Goal: Task Accomplishment & Management: Use online tool/utility

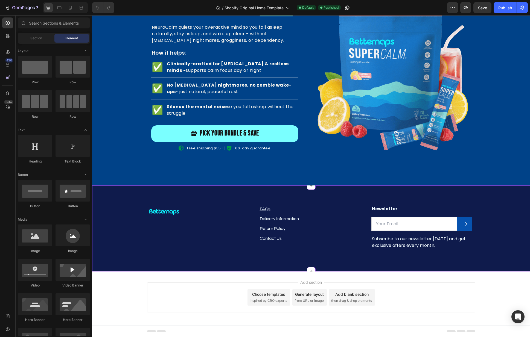
scroll to position [1318, 0]
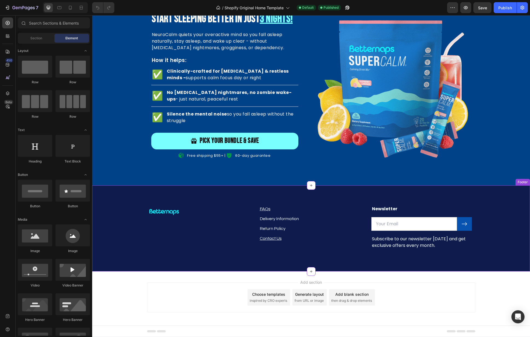
click at [301, 190] on div "Image FAQs Text block Delivery Information Text block Return Policy Text block …" at bounding box center [311, 229] width 438 height 86
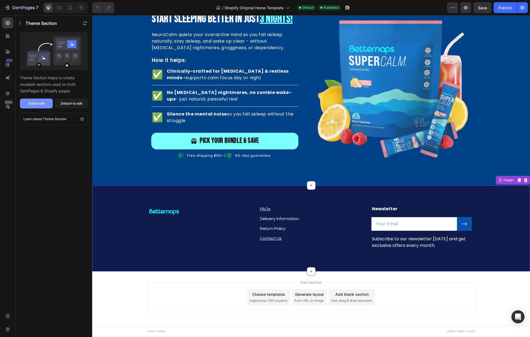
click at [34, 102] on div "Global edit" at bounding box center [36, 103] width 16 height 5
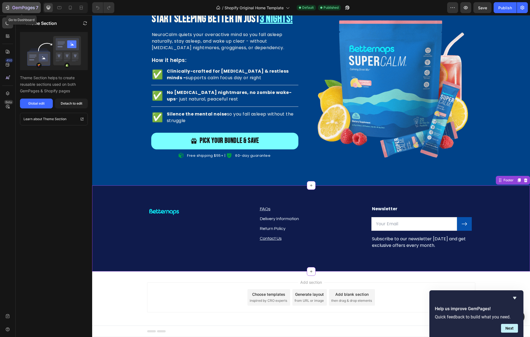
click at [9, 6] on icon "button" at bounding box center [8, 8] width 2 height 4
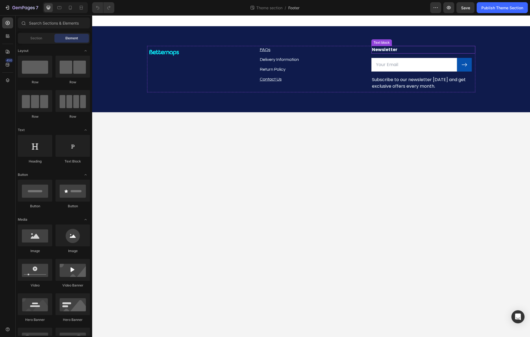
click at [431, 49] on p "Newsletter" at bounding box center [423, 49] width 103 height 7
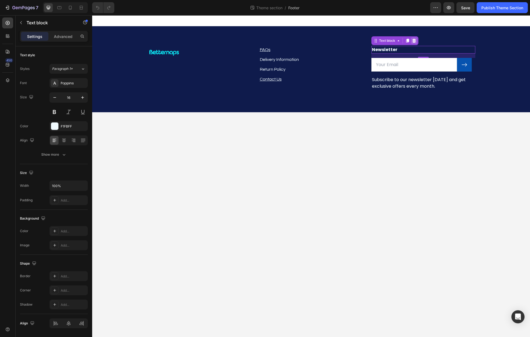
click at [413, 39] on icon at bounding box center [414, 41] width 4 height 4
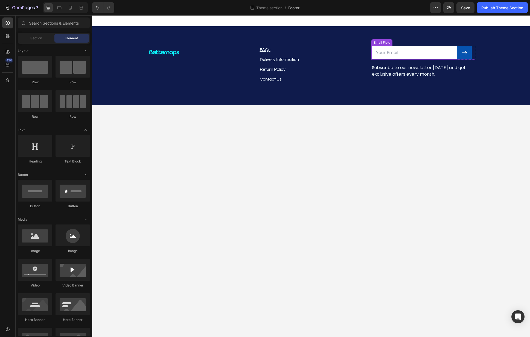
click at [423, 50] on input "email" at bounding box center [414, 53] width 86 height 14
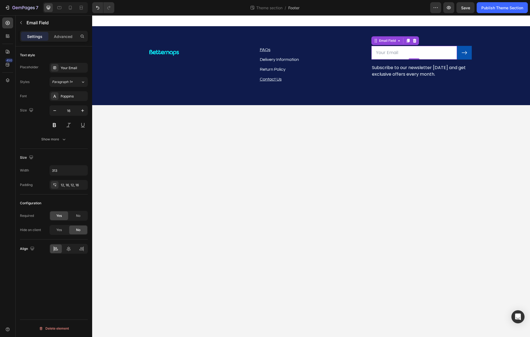
drag, startPoint x: 416, startPoint y: 40, endPoint x: 417, endPoint y: 44, distance: 3.9
click at [416, 40] on icon at bounding box center [414, 41] width 4 height 4
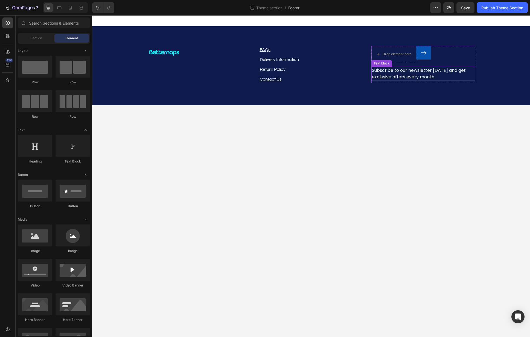
click at [442, 77] on p "Subscribe to our newsletter [DATE] and get exclusive offers every month." at bounding box center [423, 73] width 103 height 13
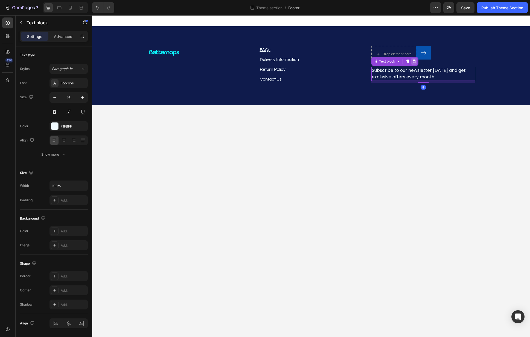
click at [413, 62] on icon at bounding box center [414, 61] width 4 height 4
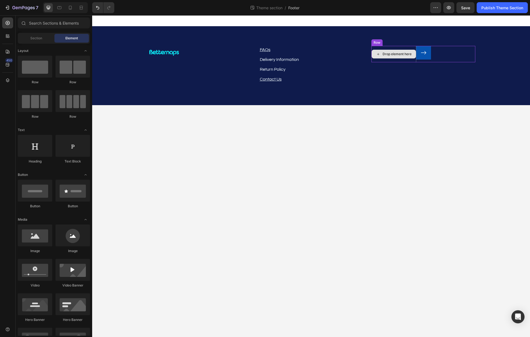
click at [382, 51] on div "Drop element here" at bounding box center [394, 54] width 44 height 9
click at [377, 45] on div "Row" at bounding box center [376, 42] width 11 height 7
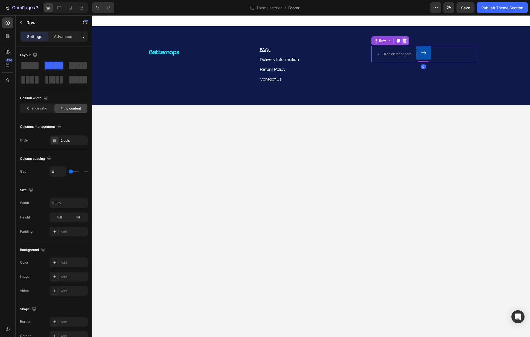
click at [406, 42] on icon at bounding box center [405, 41] width 4 height 4
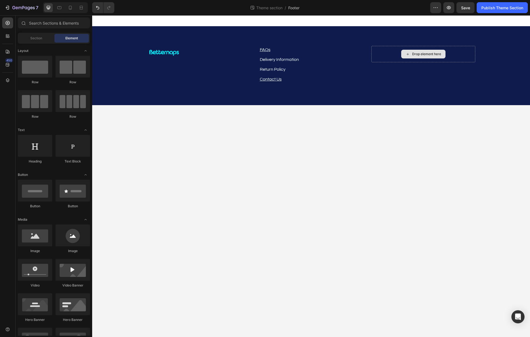
click at [378, 53] on div "Drop element here" at bounding box center [423, 54] width 104 height 16
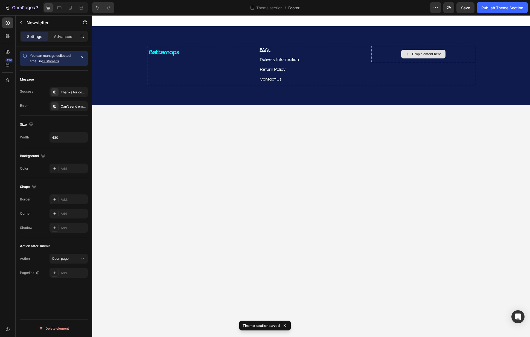
click at [414, 52] on div "Drop element here" at bounding box center [426, 54] width 29 height 4
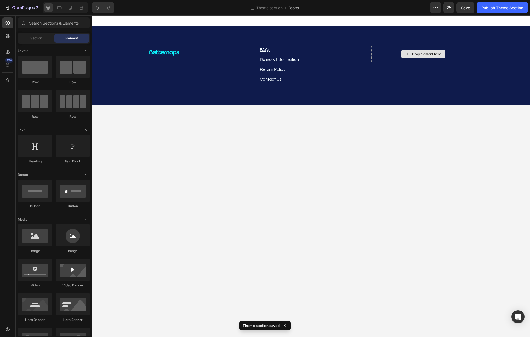
click at [425, 54] on div "Drop element here" at bounding box center [426, 54] width 29 height 4
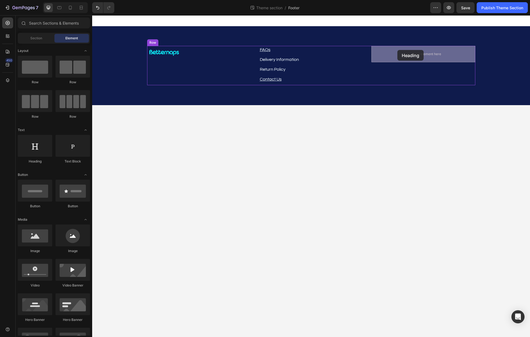
drag, startPoint x: 132, startPoint y: 169, endPoint x: 397, endPoint y: 50, distance: 291.1
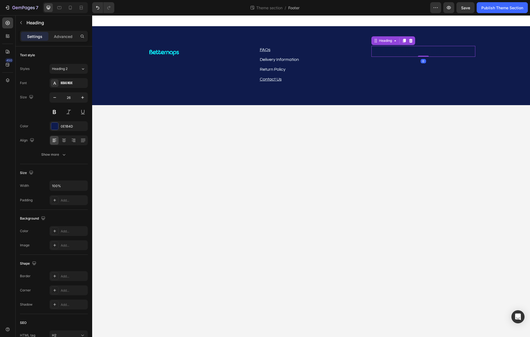
click at [433, 53] on h2 "Your heading text goes here" at bounding box center [423, 51] width 104 height 11
click at [433, 53] on p "Your heading text goes here" at bounding box center [423, 51] width 103 height 10
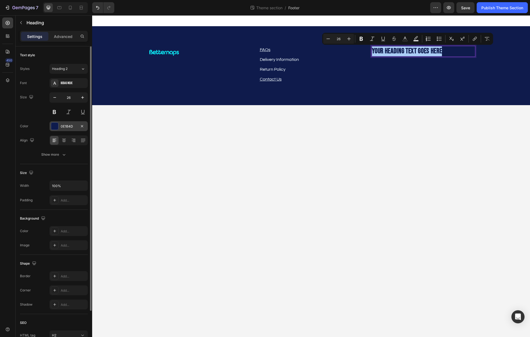
click at [55, 124] on div at bounding box center [54, 126] width 7 height 7
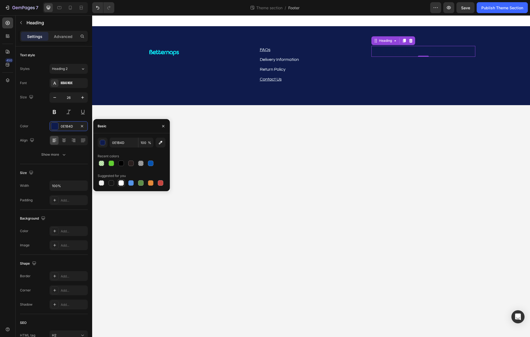
drag, startPoint x: 122, startPoint y: 182, endPoint x: 154, endPoint y: 102, distance: 86.8
click at [122, 182] on div at bounding box center [120, 182] width 5 height 5
type input "FFFFFF"
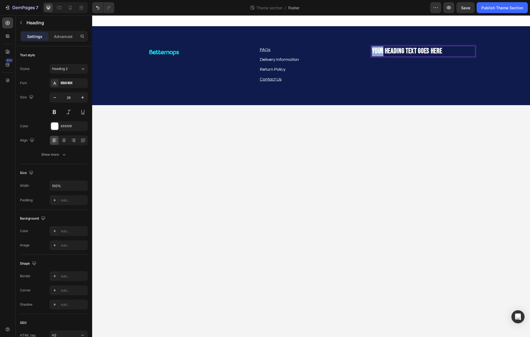
click at [430, 46] on p "Your heading text goes here" at bounding box center [423, 51] width 103 height 10
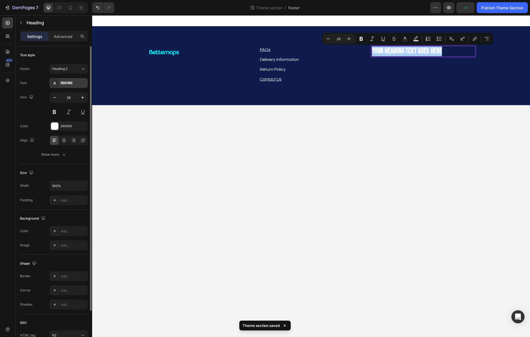
click at [74, 83] on div "Bebas Neue" at bounding box center [74, 83] width 26 height 5
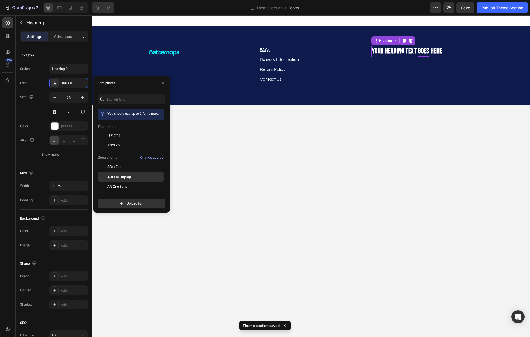
click at [131, 180] on div "ADLaM Display" at bounding box center [131, 177] width 66 height 10
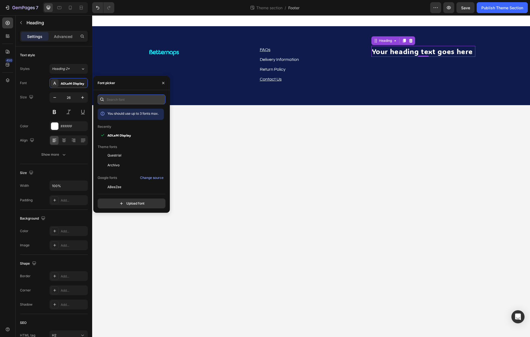
click at [126, 100] on input "text" at bounding box center [132, 100] width 68 height 10
type input "p"
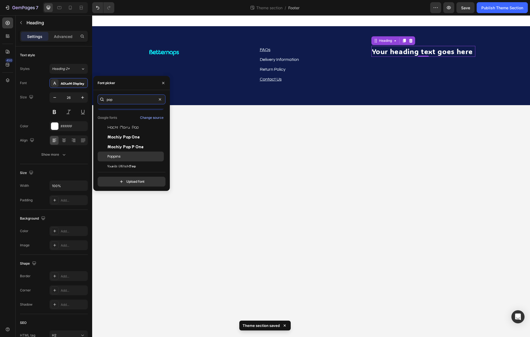
scroll to position [13, 0]
type input "pop"
click at [128, 152] on div "Poppins" at bounding box center [134, 153] width 55 height 5
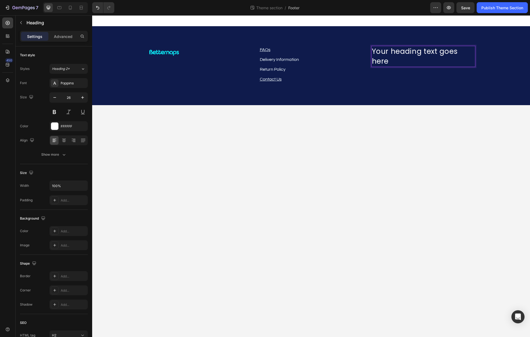
click at [425, 57] on p "Your heading text goes here" at bounding box center [423, 56] width 103 height 20
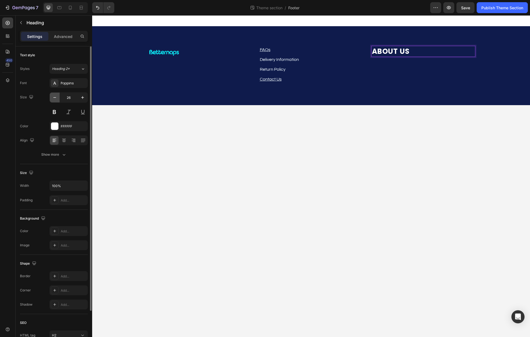
click at [53, 98] on icon "button" at bounding box center [54, 97] width 5 height 5
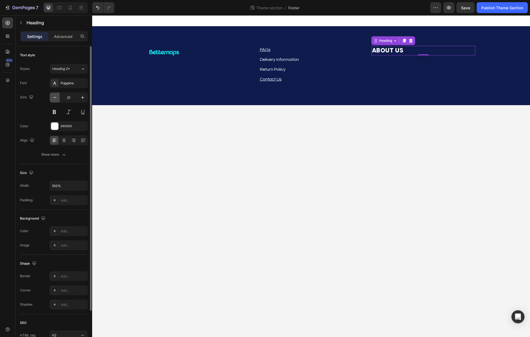
click at [53, 98] on icon "button" at bounding box center [54, 97] width 5 height 5
type input "17"
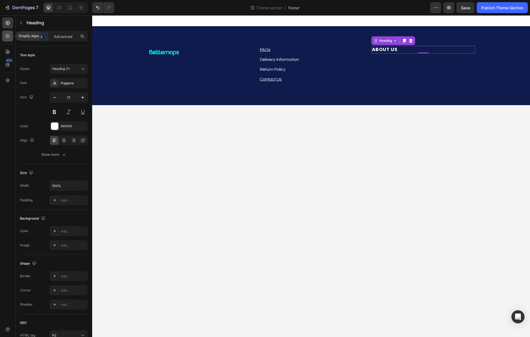
click at [7, 36] on icon at bounding box center [7, 37] width 2 height 2
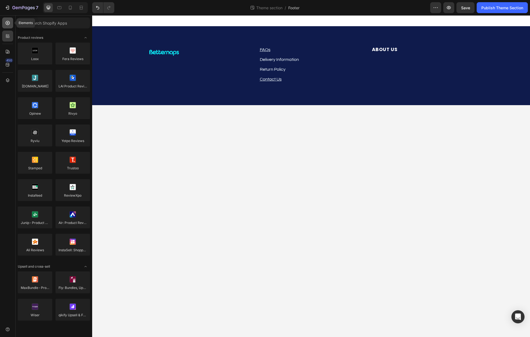
click at [6, 25] on icon at bounding box center [7, 22] width 5 height 5
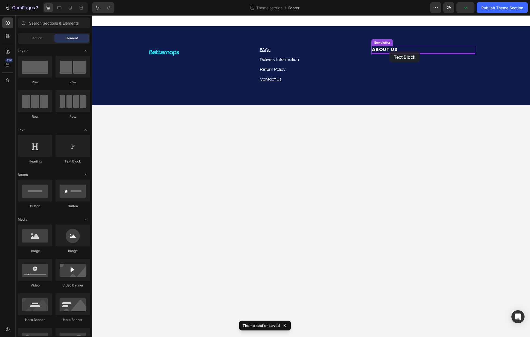
drag, startPoint x: 182, startPoint y: 161, endPoint x: 389, endPoint y: 52, distance: 234.9
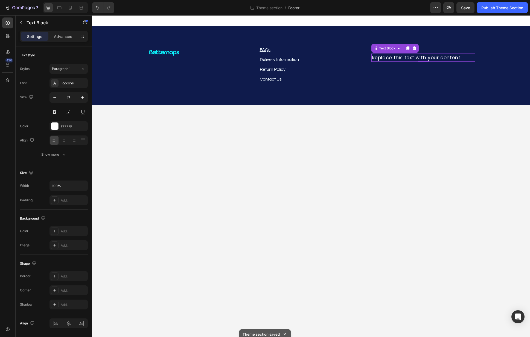
click at [405, 56] on div "Replace this text with your content" at bounding box center [423, 58] width 104 height 8
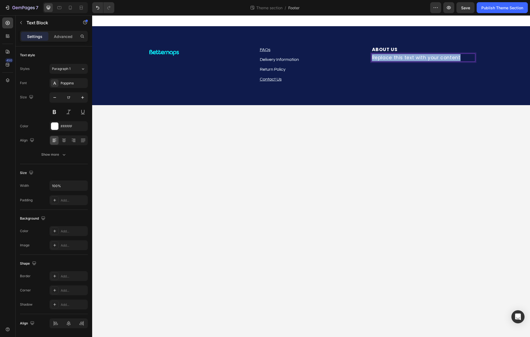
click at [405, 56] on p "Replace this text with your content" at bounding box center [423, 57] width 103 height 7
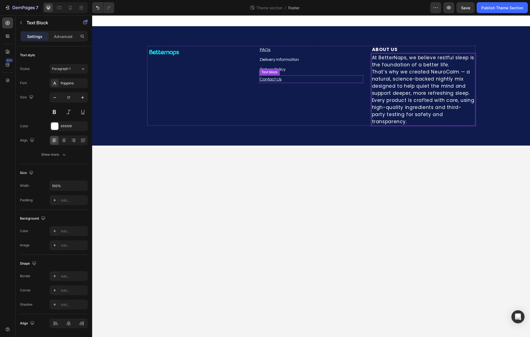
click at [263, 77] on u "Contact Us" at bounding box center [271, 79] width 22 height 4
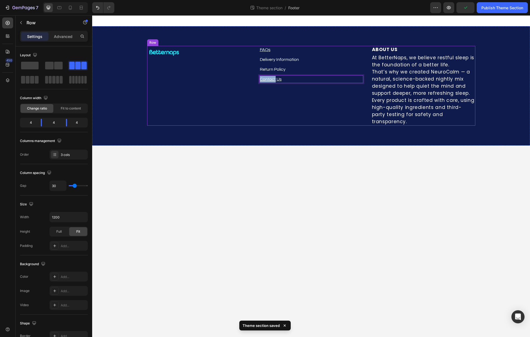
click at [258, 79] on div "Image FAQs Text block Delivery Information Text block Return Policy Text block …" at bounding box center [311, 86] width 328 height 80
click at [158, 39] on div "Row" at bounding box center [158, 40] width 9 height 5
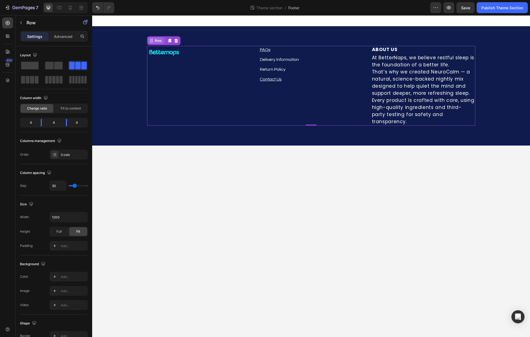
click at [157, 39] on div "Row" at bounding box center [158, 40] width 9 height 5
click at [265, 51] on u "FAQs" at bounding box center [265, 50] width 11 height 4
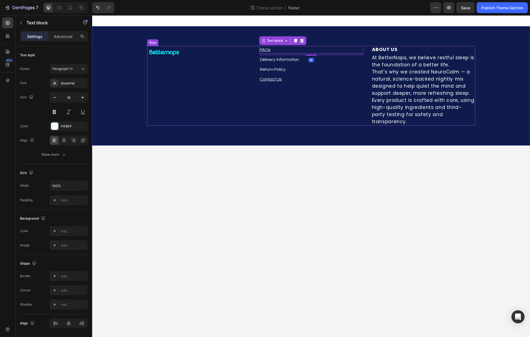
click at [201, 67] on div "Image" at bounding box center [199, 86] width 104 height 80
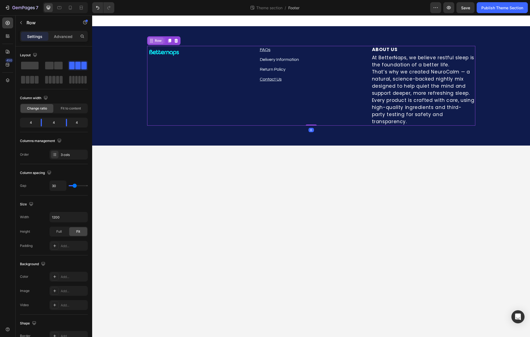
click at [150, 41] on icon at bounding box center [151, 41] width 4 height 4
drag, startPoint x: 257, startPoint y: 63, endPoint x: 250, endPoint y: 69, distance: 9.7
click at [257, 63] on div "Image FAQs Text block Delivery Information Text block Return Policy Text block …" at bounding box center [311, 86] width 328 height 80
drag, startPoint x: 271, startPoint y: 110, endPoint x: 264, endPoint y: 109, distance: 7.2
click at [269, 110] on div "FAQs Text block Delivery Information Text block Return Policy Text block Contac…" at bounding box center [311, 86] width 104 height 80
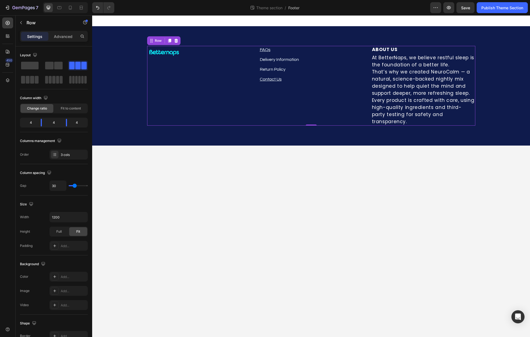
click at [157, 96] on div "Image" at bounding box center [199, 86] width 104 height 80
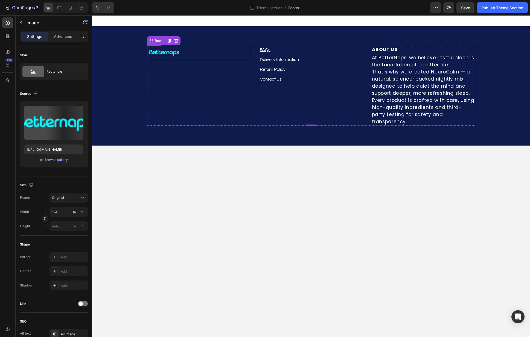
click at [193, 52] on div at bounding box center [199, 52] width 104 height 13
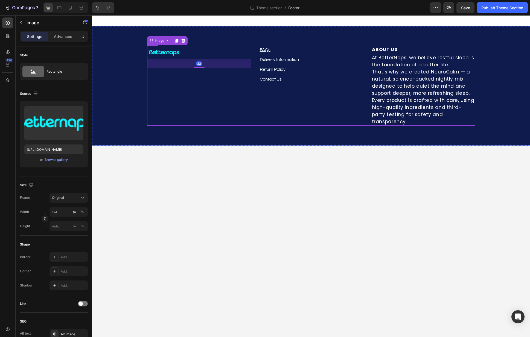
click at [255, 70] on div "Image 32 FAQs Text block Delivery Information Text block Return Policy Text blo…" at bounding box center [311, 86] width 328 height 80
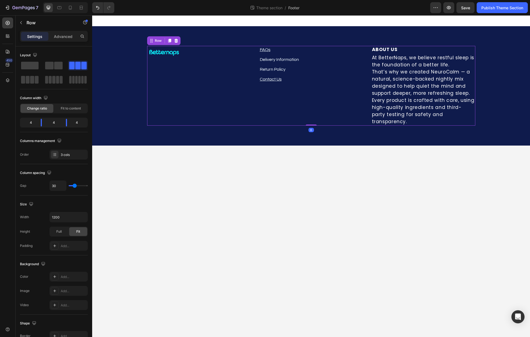
click at [267, 101] on div "FAQs Text block Delivery Information Text block Return Policy Text block Contac…" at bounding box center [311, 86] width 104 height 80
click at [289, 90] on div "FAQs Text block Delivery Information Text block Return Policy Text block Contac…" at bounding box center [311, 86] width 104 height 80
drag, startPoint x: 289, startPoint y: 90, endPoint x: 300, endPoint y: 77, distance: 16.5
click at [289, 90] on div "FAQs Text block Delivery Information Text block Return Policy Text block Contac…" at bounding box center [311, 86] width 104 height 80
click at [301, 75] on div "Contact Us" at bounding box center [311, 79] width 104 height 8
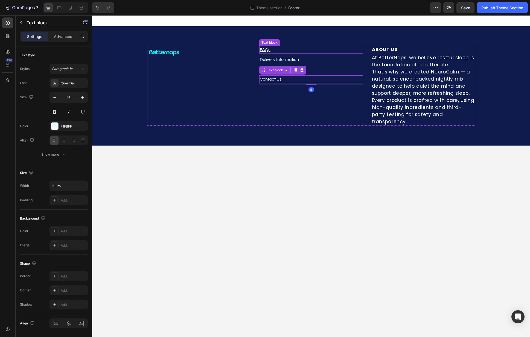
click at [288, 49] on p "FAQs" at bounding box center [311, 49] width 103 height 7
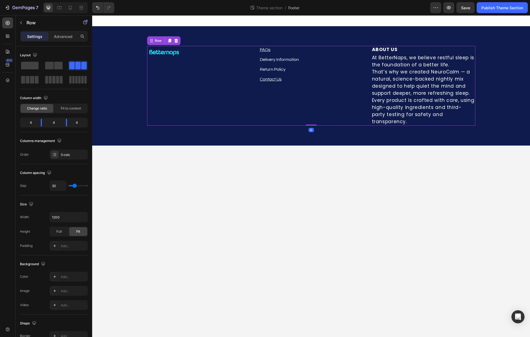
click at [253, 54] on div "Image FAQs Text block Delivery Information Text block Return Policy Text block …" at bounding box center [311, 86] width 328 height 80
click at [306, 50] on p "FAQs" at bounding box center [311, 49] width 103 height 7
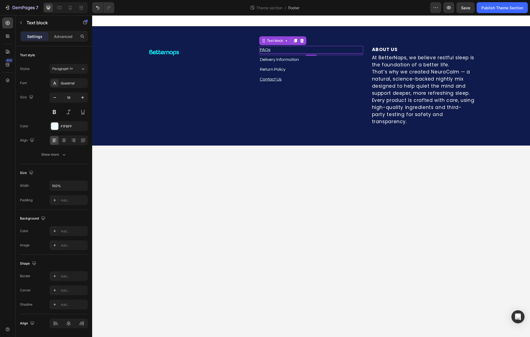
click at [328, 50] on p "FAQs" at bounding box center [311, 49] width 103 height 7
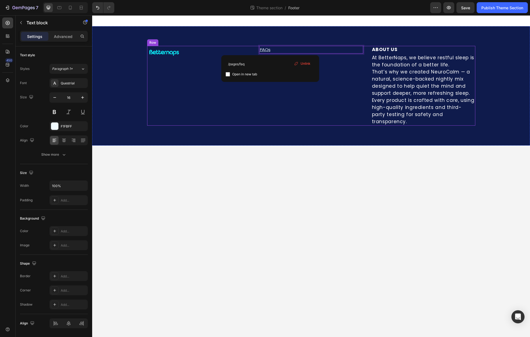
click at [308, 121] on div "Image FAQs Text block 8 Delivery Information Text block Return Policy Text bloc…" at bounding box center [311, 86] width 438 height 120
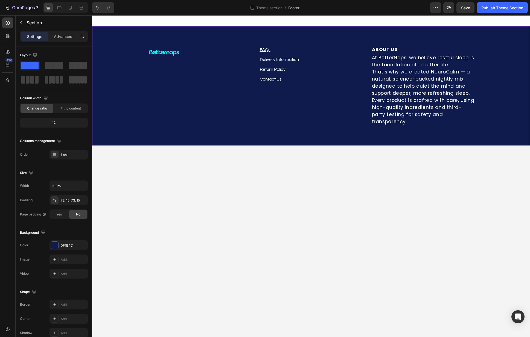
drag, startPoint x: 278, startPoint y: 121, endPoint x: 225, endPoint y: 112, distance: 53.0
click at [276, 121] on div "Image FAQs Text block Delivery Information Text block Return Policy Text block …" at bounding box center [311, 86] width 438 height 120
click at [156, 45] on div "Image FAQs Text block Delivery Information Text block Return Policy Text block …" at bounding box center [311, 86] width 438 height 120
click at [157, 50] on img at bounding box center [164, 52] width 34 height 13
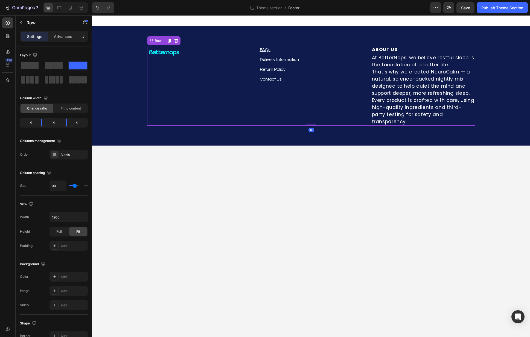
click at [167, 104] on div "Image" at bounding box center [199, 86] width 104 height 80
click at [9, 31] on div at bounding box center [7, 36] width 11 height 11
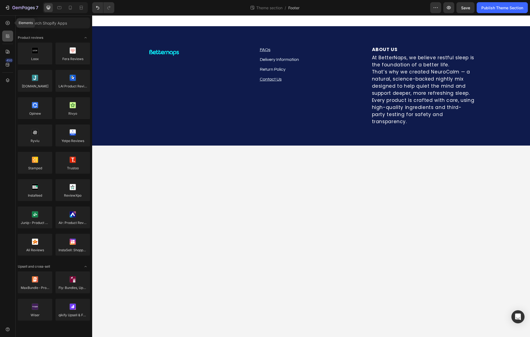
click at [10, 27] on div at bounding box center [7, 23] width 11 height 11
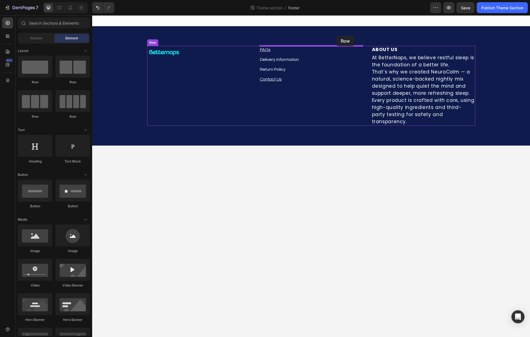
drag, startPoint x: 134, startPoint y: 88, endPoint x: 336, endPoint y: 35, distance: 208.6
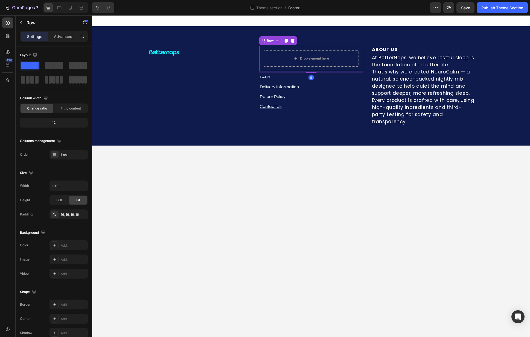
click at [292, 39] on icon at bounding box center [293, 41] width 4 height 4
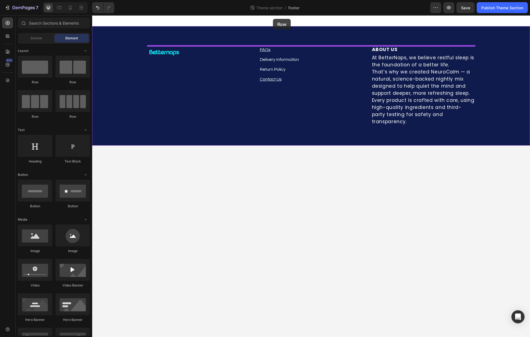
drag, startPoint x: 119, startPoint y: 81, endPoint x: 273, endPoint y: 19, distance: 165.8
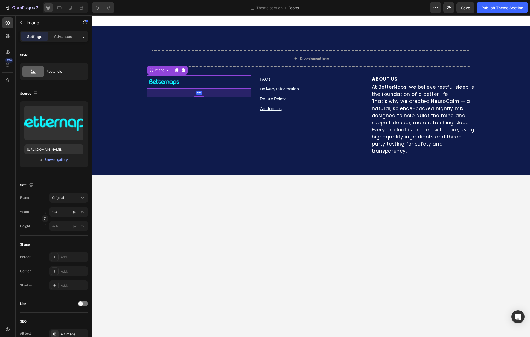
click at [164, 81] on img at bounding box center [164, 81] width 34 height 13
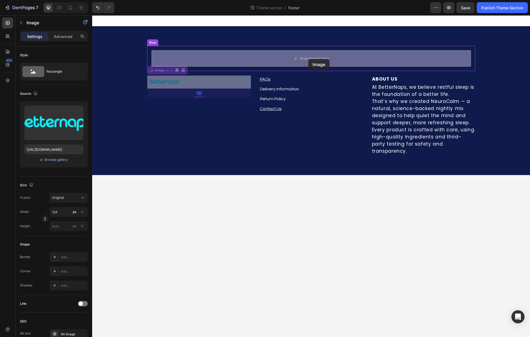
drag, startPoint x: 161, startPoint y: 73, endPoint x: 308, endPoint y: 59, distance: 148.3
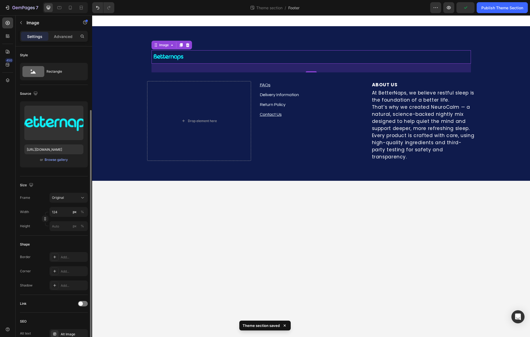
scroll to position [106, 0]
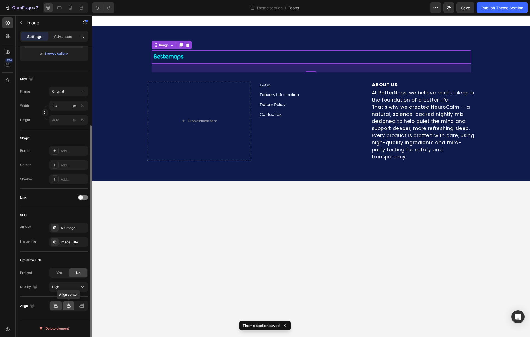
click at [67, 306] on icon at bounding box center [68, 306] width 5 height 5
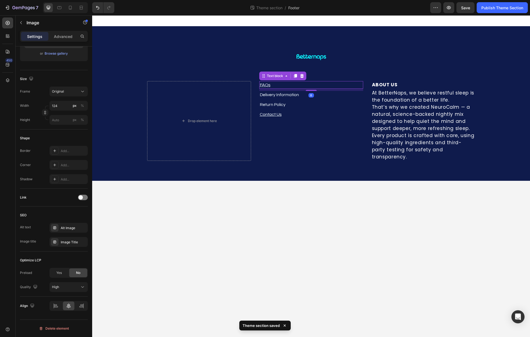
click at [272, 86] on p "FAQs" at bounding box center [311, 85] width 103 height 7
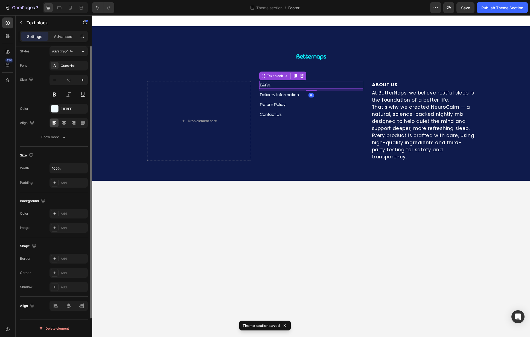
scroll to position [0, 0]
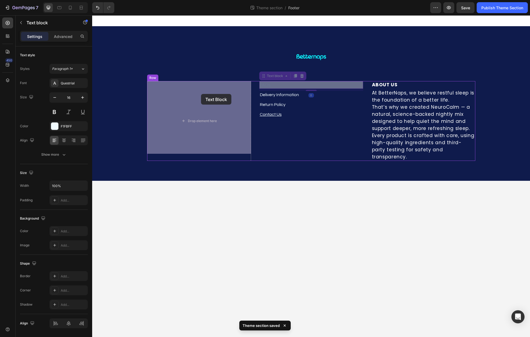
drag, startPoint x: 274, startPoint y: 76, endPoint x: 200, endPoint y: 94, distance: 76.3
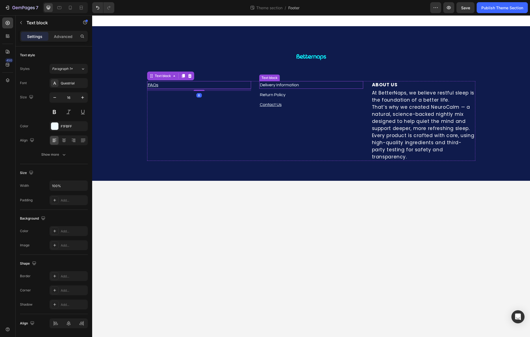
click at [281, 82] on p "Delivery Information" at bounding box center [311, 85] width 103 height 7
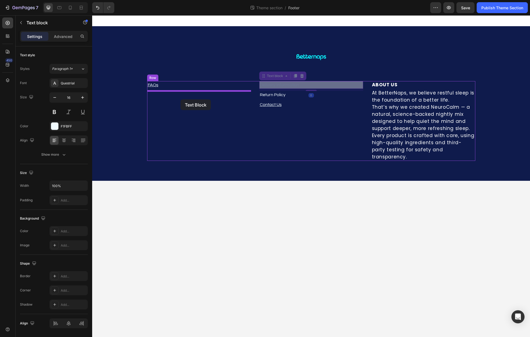
drag, startPoint x: 274, startPoint y: 77, endPoint x: 180, endPoint y: 99, distance: 96.0
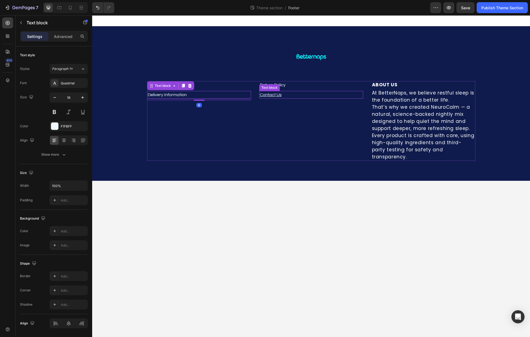
click at [278, 87] on div "Text block" at bounding box center [269, 88] width 21 height 7
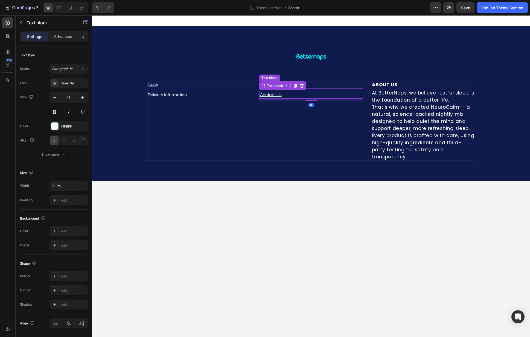
drag, startPoint x: 333, startPoint y: 86, endPoint x: 305, endPoint y: 85, distance: 27.4
click at [333, 86] on p "Return Policy" at bounding box center [311, 85] width 103 height 7
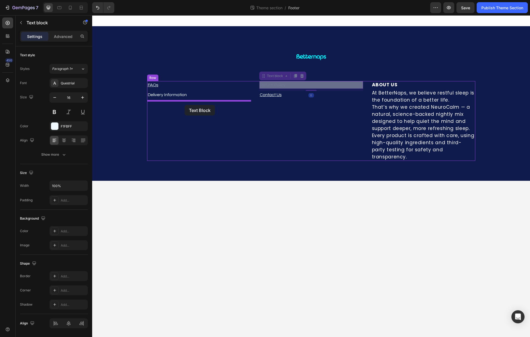
drag, startPoint x: 273, startPoint y: 78, endPoint x: 185, endPoint y: 105, distance: 92.7
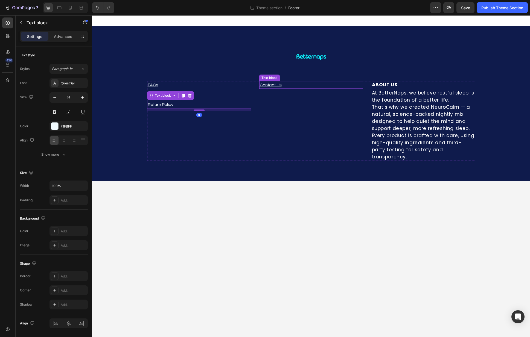
click at [319, 85] on p "Contact Us" at bounding box center [311, 85] width 103 height 7
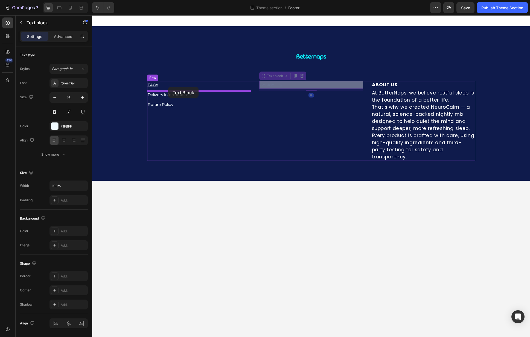
drag, startPoint x: 271, startPoint y: 78, endPoint x: 168, endPoint y: 87, distance: 103.5
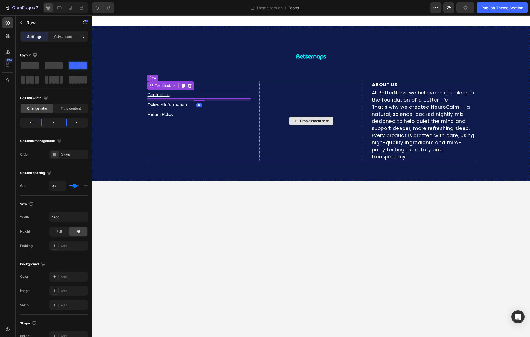
click at [325, 109] on div "Drop element here" at bounding box center [311, 121] width 104 height 80
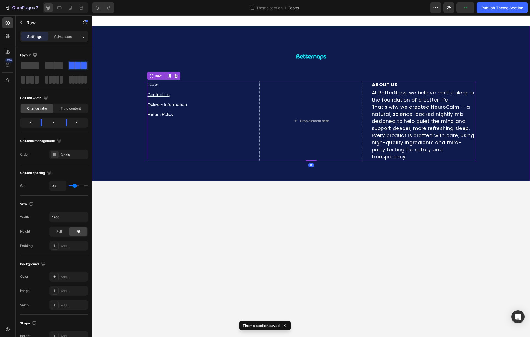
click at [390, 169] on div "Image Row FAQs Text block Contact Us Text block Delivery Information Text block…" at bounding box center [311, 103] width 438 height 155
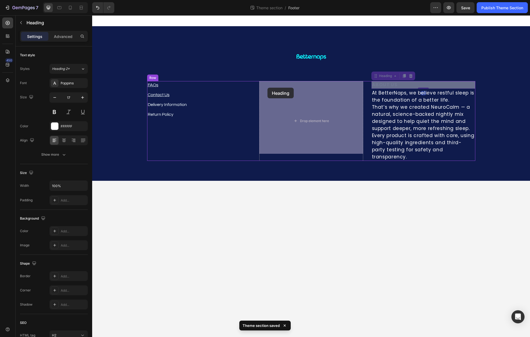
drag, startPoint x: 375, startPoint y: 77, endPoint x: 267, endPoint y: 88, distance: 108.3
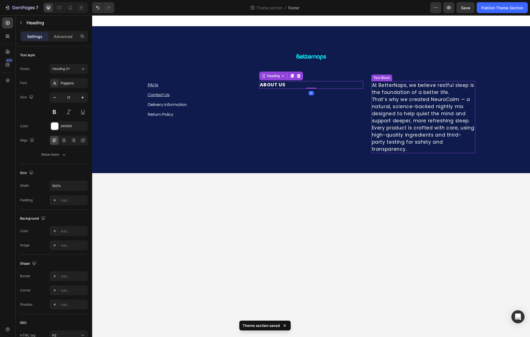
click at [382, 86] on p "At BetterNaps, we believe restful sleep is the foundation of a better life. Tha…" at bounding box center [423, 117] width 103 height 71
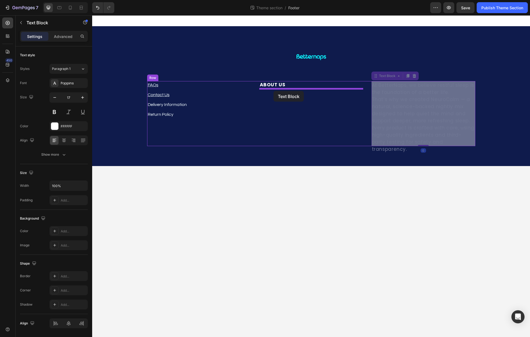
drag, startPoint x: 311, startPoint y: 90, endPoint x: 273, endPoint y: 91, distance: 37.8
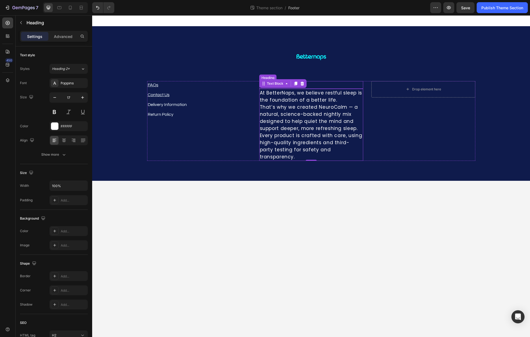
click at [341, 88] on h2 "ABOUT US" at bounding box center [311, 85] width 104 height 8
click at [295, 74] on div at bounding box center [292, 76] width 7 height 7
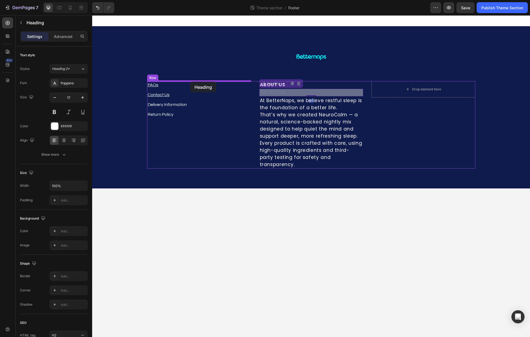
drag, startPoint x: 268, startPoint y: 83, endPoint x: 195, endPoint y: 81, distance: 72.5
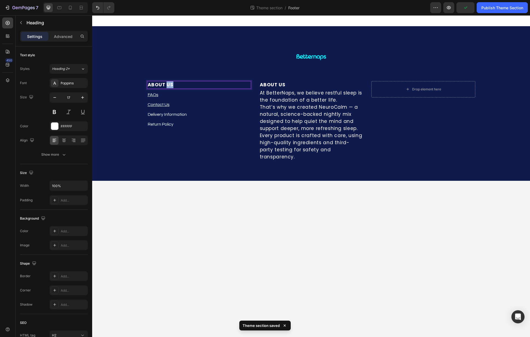
click at [166, 86] on strong "ABOUT US" at bounding box center [161, 84] width 26 height 7
click at [214, 148] on div "⁠⁠⁠⁠⁠⁠⁠ NEED HELP? Heading FAQs Text block Contact Us Text block Delivery Infor…" at bounding box center [199, 121] width 104 height 80
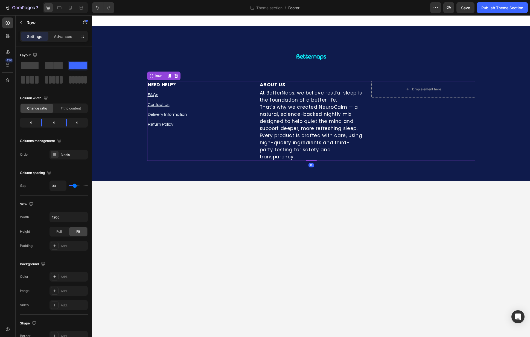
click at [207, 88] on h2 "⁠⁠⁠⁠⁠⁠⁠ NEED HELP?" at bounding box center [199, 85] width 104 height 8
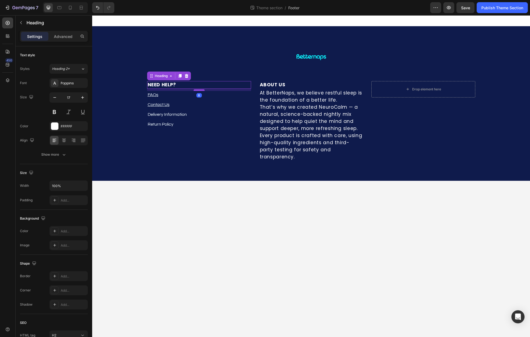
click at [201, 91] on div at bounding box center [199, 90] width 11 height 2
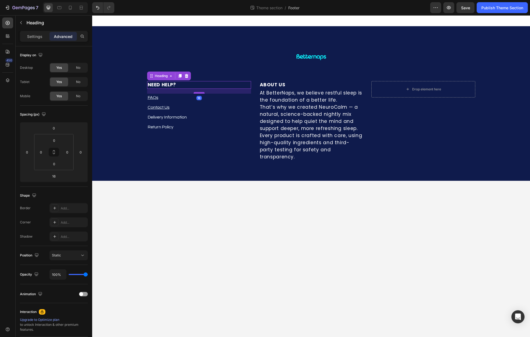
click at [201, 93] on div at bounding box center [199, 93] width 11 height 2
click at [201, 93] on div at bounding box center [199, 94] width 11 height 2
type input "20"
drag, startPoint x: 312, startPoint y: 85, endPoint x: 308, endPoint y: 87, distance: 3.9
click at [312, 85] on h2 "ABOUT US" at bounding box center [311, 85] width 104 height 8
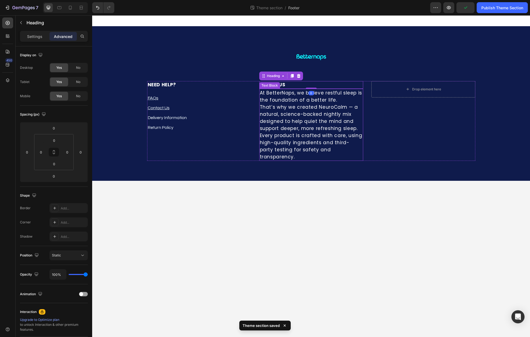
click at [311, 89] on p "At BetterNaps, we believe restful sleep is the foundation of a better life. Tha…" at bounding box center [311, 124] width 103 height 71
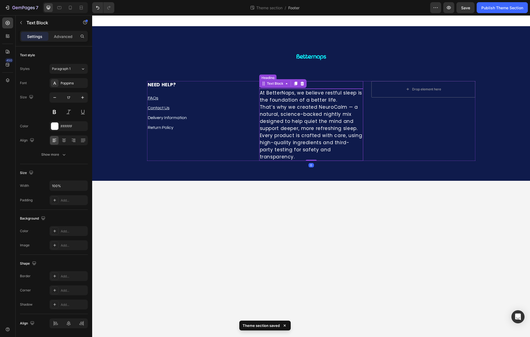
click at [317, 83] on h2 "ABOUT US" at bounding box center [311, 85] width 104 height 8
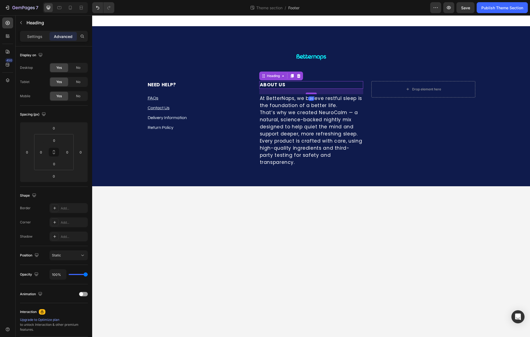
drag, startPoint x: 314, startPoint y: 88, endPoint x: 313, endPoint y: 93, distance: 5.5
click at [313, 93] on div at bounding box center [311, 94] width 11 height 2
type input "20"
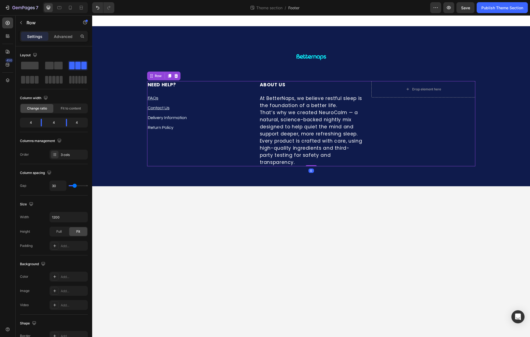
drag, startPoint x: 427, startPoint y: 111, endPoint x: 421, endPoint y: 109, distance: 6.3
click at [427, 111] on div "Drop element here" at bounding box center [423, 123] width 104 height 85
click at [258, 93] on div "⁠⁠⁠⁠⁠⁠⁠ NEED HELP? Heading FAQs Text block Contact Us Text block Delivery Infor…" at bounding box center [311, 123] width 328 height 85
click at [215, 127] on p "Return Policy" at bounding box center [199, 127] width 103 height 7
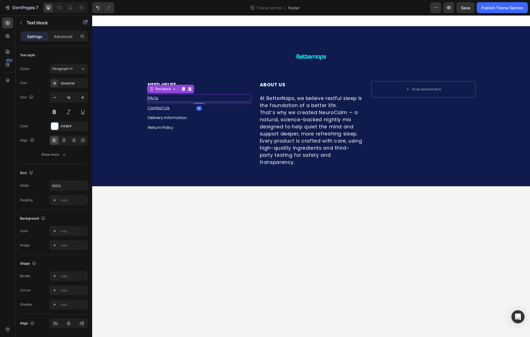
drag, startPoint x: 244, startPoint y: 101, endPoint x: 238, endPoint y: 100, distance: 6.6
click at [244, 101] on p "FAQs" at bounding box center [199, 98] width 103 height 7
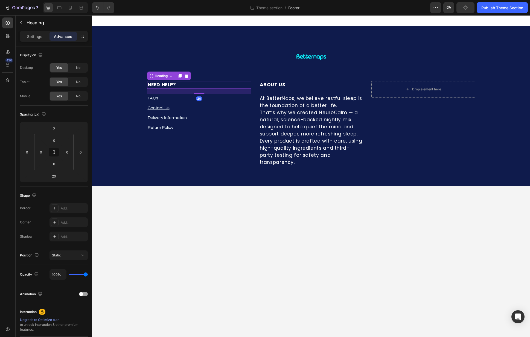
click at [231, 85] on p "⁠⁠⁠⁠⁠⁠⁠ NEED HELP?" at bounding box center [199, 85] width 103 height 7
click at [202, 92] on div at bounding box center [199, 92] width 11 height 2
type input "15"
click at [301, 81] on h2 "ABOUT US" at bounding box center [311, 85] width 104 height 8
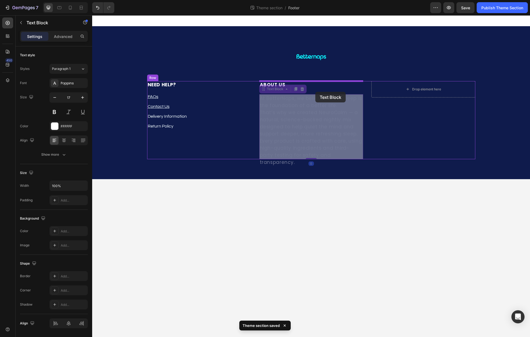
click at [315, 92] on div "Image Row ⁠⁠⁠⁠⁠⁠⁠ NEED HELP? Heading FAQs Text block Contact Us Text block Deli…" at bounding box center [311, 97] width 438 height 164
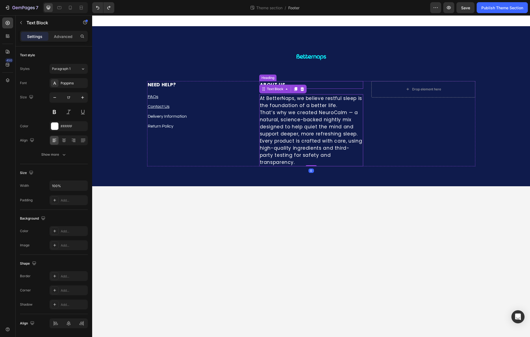
click at [317, 86] on h2 "ABOUT US" at bounding box center [311, 85] width 104 height 8
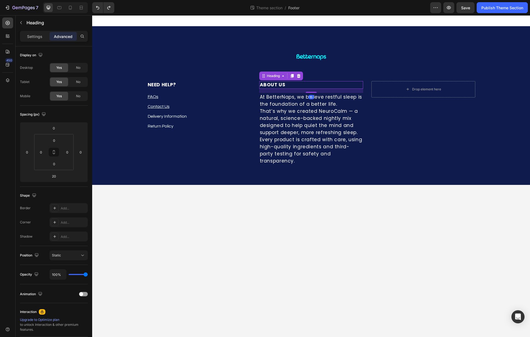
click at [314, 93] on div at bounding box center [311, 92] width 11 height 1
type input "15"
click at [404, 116] on div "Drop element here" at bounding box center [423, 123] width 104 height 84
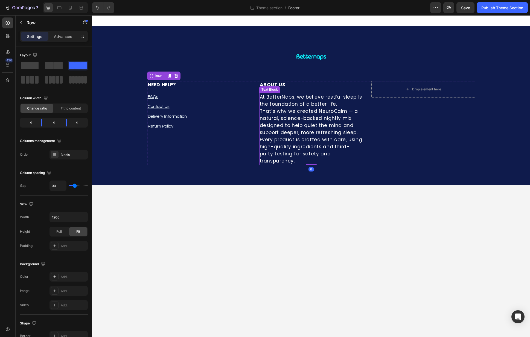
click at [349, 114] on p "At BetterNaps, we believe restful sleep is the foundation of a better life. Tha…" at bounding box center [311, 129] width 103 height 71
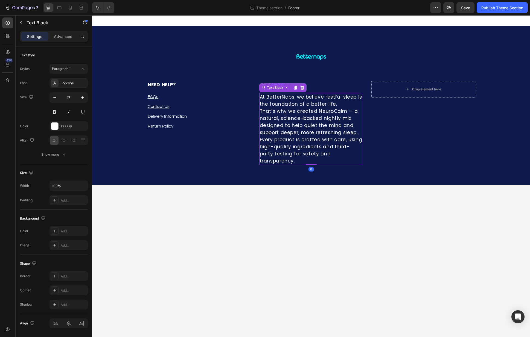
click at [349, 114] on p "At BetterNaps, we believe restful sleep is the foundation of a better life. Tha…" at bounding box center [311, 129] width 103 height 71
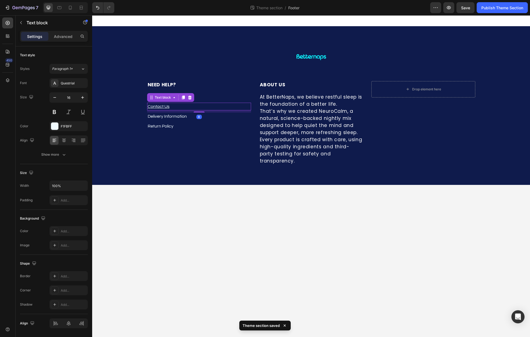
click at [180, 107] on p "Contact Us" at bounding box center [199, 106] width 103 height 7
click at [300, 115] on p "At BetterNaps, we believe restful sleep is the foundation of a better life. Tha…" at bounding box center [311, 129] width 103 height 71
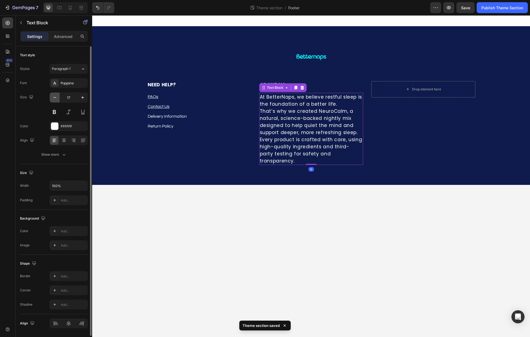
click at [58, 97] on button "button" at bounding box center [55, 98] width 10 height 10
type input "16"
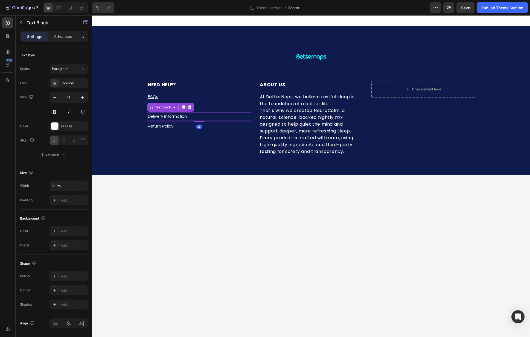
click at [180, 113] on p "Delivery Information" at bounding box center [199, 116] width 103 height 7
click at [182, 124] on p "Return Policy" at bounding box center [199, 126] width 103 height 7
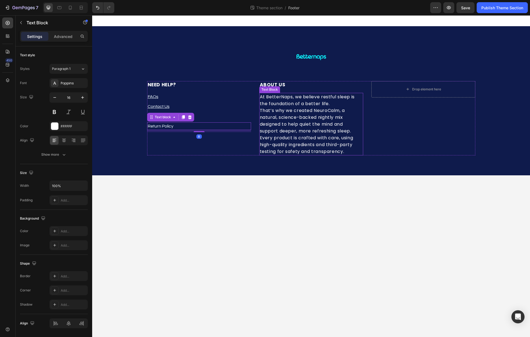
click at [333, 124] on p "At BetterNaps, we believe restful sleep is the foundation of a better life. Tha…" at bounding box center [311, 125] width 103 height 62
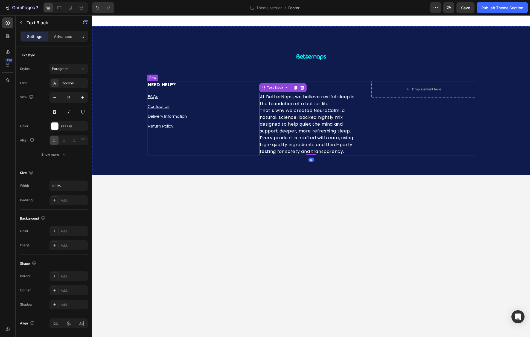
click at [436, 131] on div "Drop element here" at bounding box center [423, 118] width 104 height 74
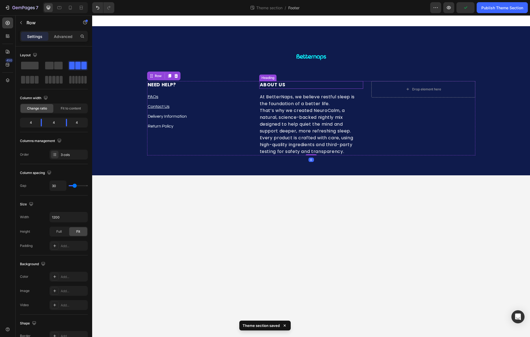
click at [300, 85] on h2 "ABOUT US" at bounding box center [311, 85] width 104 height 8
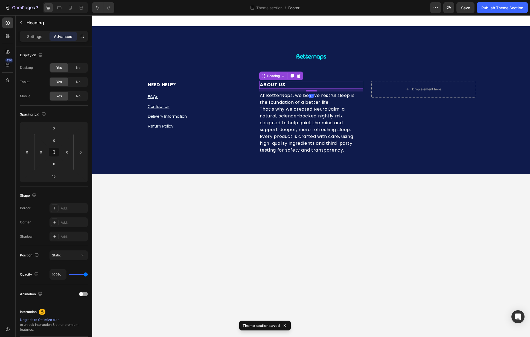
click at [314, 91] on div at bounding box center [311, 91] width 11 height 2
type input "10"
click at [378, 110] on div "Drop element here" at bounding box center [423, 117] width 104 height 73
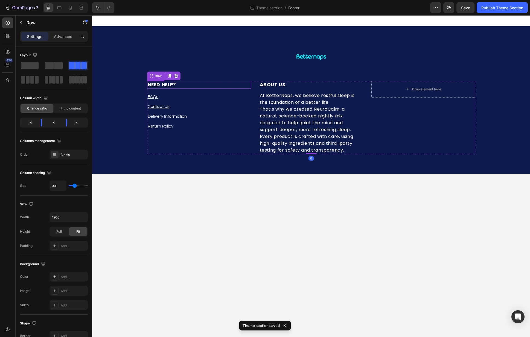
click at [183, 85] on p "⁠⁠⁠⁠⁠⁠⁠ NEED HELP?" at bounding box center [199, 85] width 103 height 7
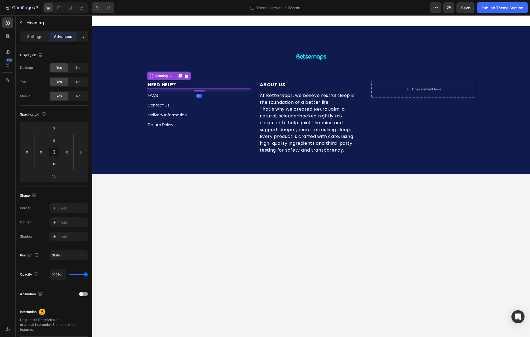
click at [202, 91] on div at bounding box center [199, 91] width 11 height 2
type input "10"
click at [211, 96] on p "FAQs" at bounding box center [199, 95] width 103 height 7
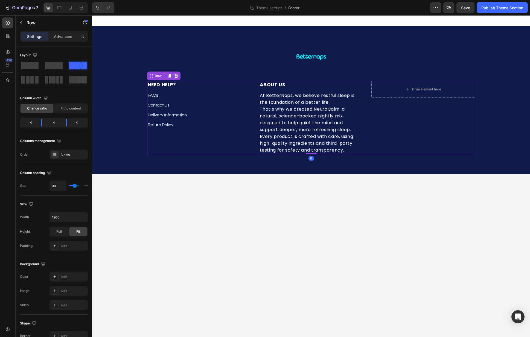
click at [405, 114] on div "Drop element here" at bounding box center [423, 117] width 104 height 73
click at [406, 113] on div "Drop element here" at bounding box center [423, 117] width 104 height 73
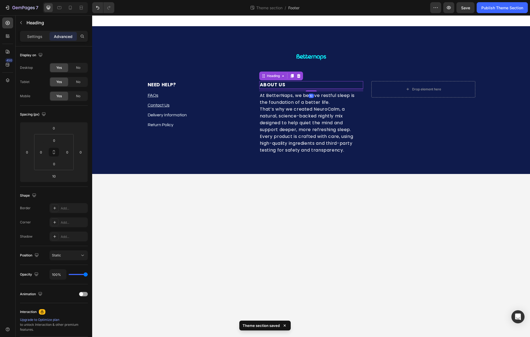
click at [276, 82] on strong "ABOUT US" at bounding box center [273, 84] width 26 height 7
click at [293, 77] on icon at bounding box center [291, 76] width 3 height 4
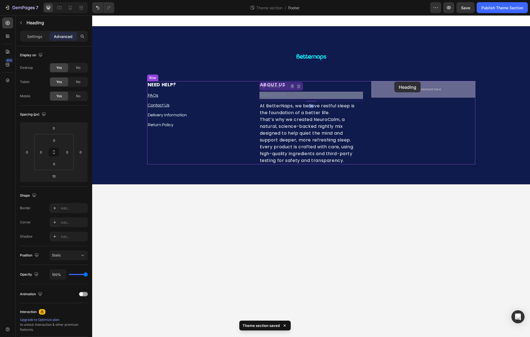
drag, startPoint x: 280, startPoint y: 87, endPoint x: 394, endPoint y: 82, distance: 114.7
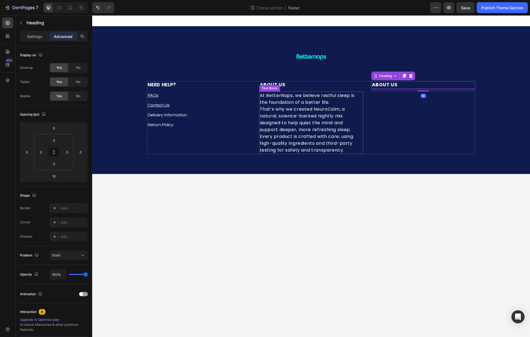
click at [280, 113] on p "At BetterNaps, we believe restful sleep is the foundation of a better life. Tha…" at bounding box center [311, 123] width 103 height 62
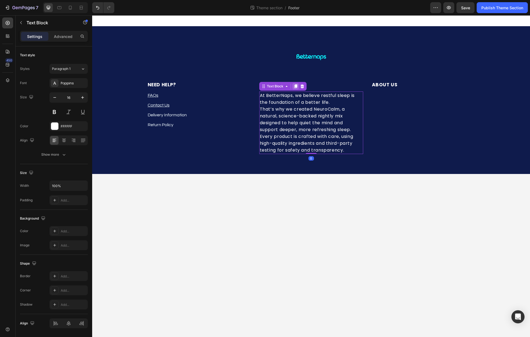
click at [296, 85] on icon at bounding box center [295, 87] width 3 height 4
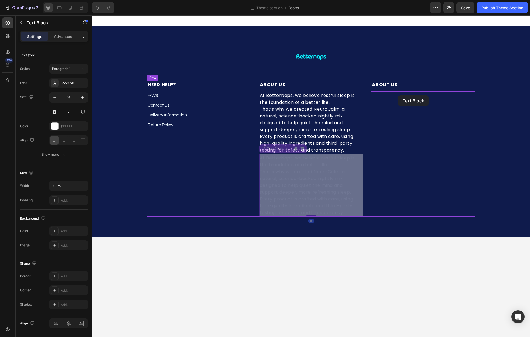
drag, startPoint x: 279, startPoint y: 149, endPoint x: 398, endPoint y: 95, distance: 130.2
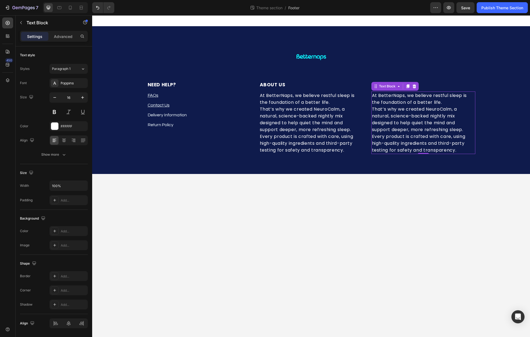
click at [432, 129] on p "At BetterNaps, we believe restful sleep is the foundation of a better life. Tha…" at bounding box center [423, 123] width 103 height 62
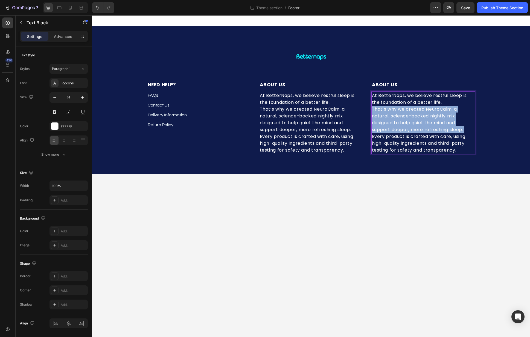
click at [432, 129] on p "At BetterNaps, we believe restful sleep is the foundation of a better life. Tha…" at bounding box center [423, 123] width 103 height 62
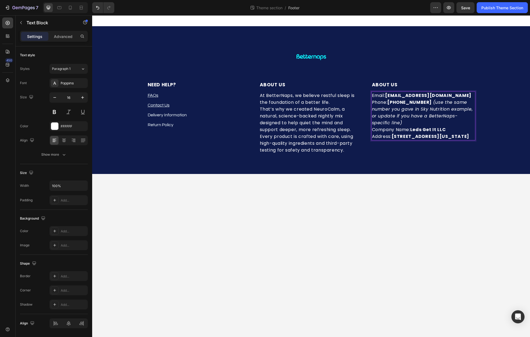
click at [452, 122] on p "Email: support@betternaps.com Phone: +1 (307) 285-7560 (use the same number you…" at bounding box center [423, 116] width 103 height 48
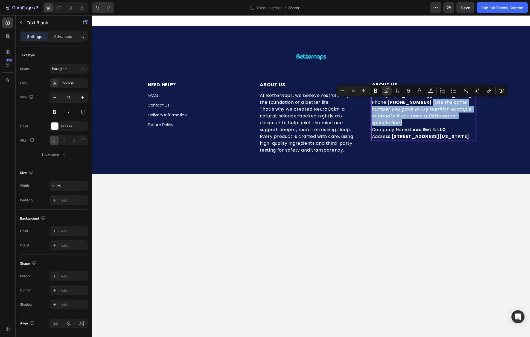
drag, startPoint x: 433, startPoint y: 100, endPoint x: 443, endPoint y: 124, distance: 25.5
click at [443, 124] on p "Email: support@betternaps.com Phone: +1 (307) 285-7560 (use the same number you…" at bounding box center [423, 116] width 103 height 48
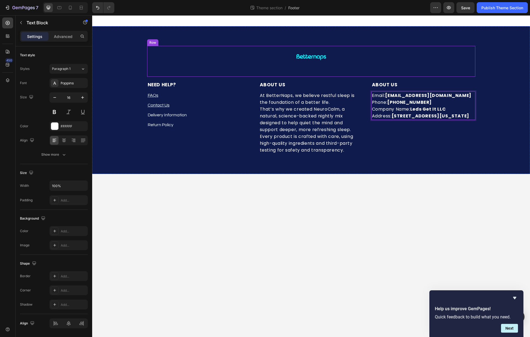
click at [328, 47] on div "Image Row" at bounding box center [311, 61] width 328 height 31
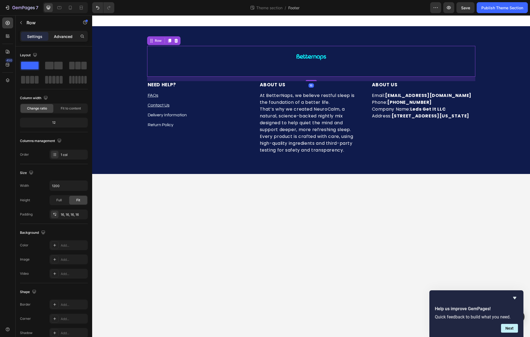
click at [64, 39] on div "Advanced" at bounding box center [62, 36] width 27 height 9
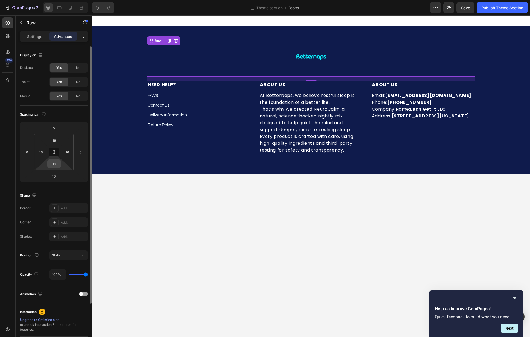
click at [57, 163] on input "16" at bounding box center [54, 164] width 11 height 8
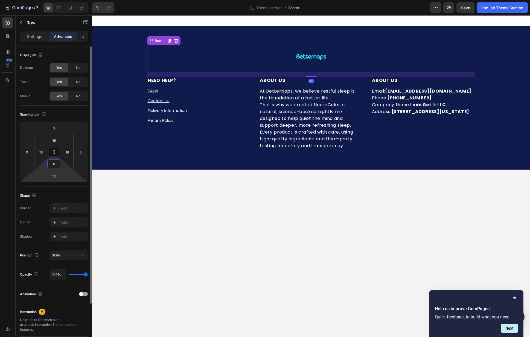
type input "0"
click at [55, 0] on html "7 Theme section / Footer Preview Save Publish Theme Section 450 Sections(18) El…" at bounding box center [265, 0] width 530 height 0
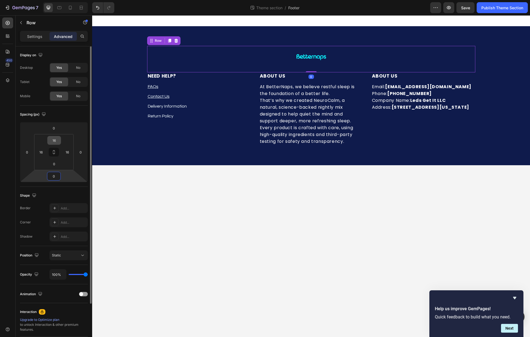
type input "0"
click at [56, 140] on input "16" at bounding box center [54, 140] width 11 height 8
type input "0"
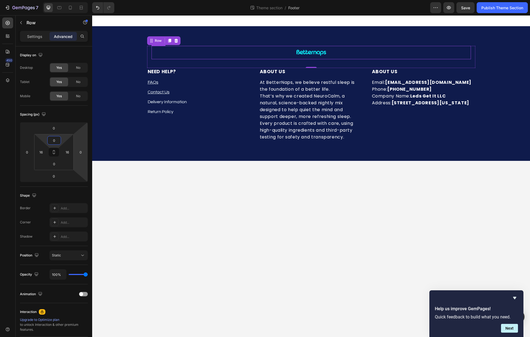
click at [315, 59] on img at bounding box center [311, 52] width 34 height 13
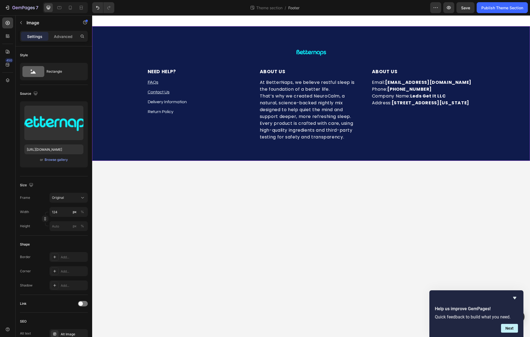
click at [323, 29] on div "Image Row ⁠⁠⁠⁠⁠⁠⁠ NEED HELP? Heading FAQs Text block Contact Us Text block Deli…" at bounding box center [311, 93] width 438 height 135
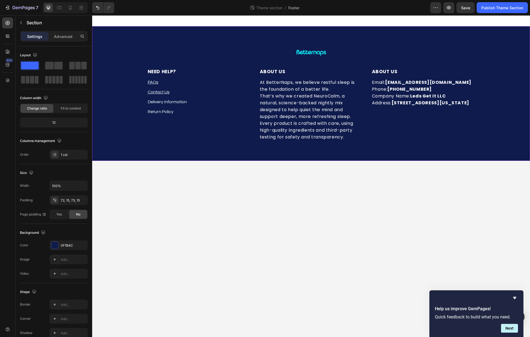
click at [100, 38] on div "Image Row ⁠⁠⁠⁠⁠⁠⁠ NEED HELP? Heading FAQs Text block Contact Us Text block Deli…" at bounding box center [311, 93] width 438 height 135
click at [59, 38] on p "Advanced" at bounding box center [63, 37] width 19 height 6
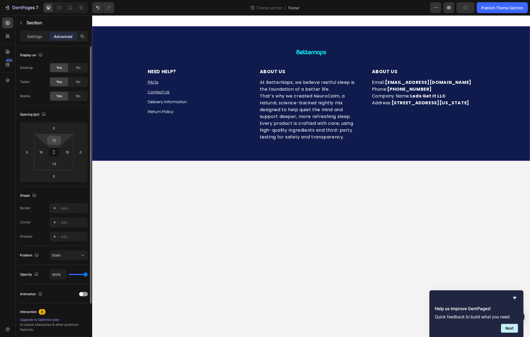
click at [53, 142] on input "72" at bounding box center [54, 140] width 11 height 8
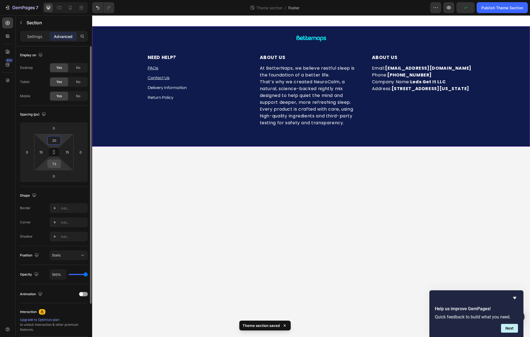
type input "20"
click at [52, 167] on input "73" at bounding box center [54, 164] width 11 height 8
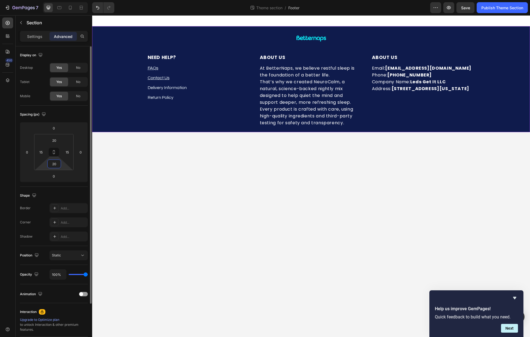
drag, startPoint x: 57, startPoint y: 167, endPoint x: 46, endPoint y: 165, distance: 11.1
click at [46, 165] on div "20 15 20 15" at bounding box center [53, 152] width 39 height 36
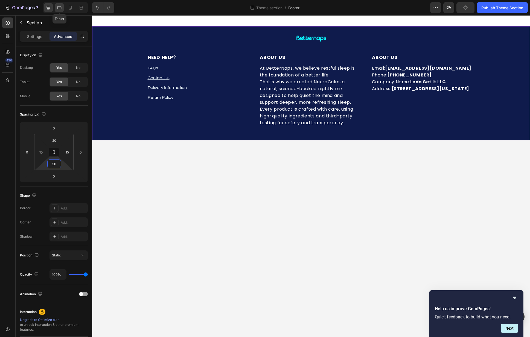
type input "50"
click at [57, 7] on icon at bounding box center [59, 7] width 5 height 5
type input "63"
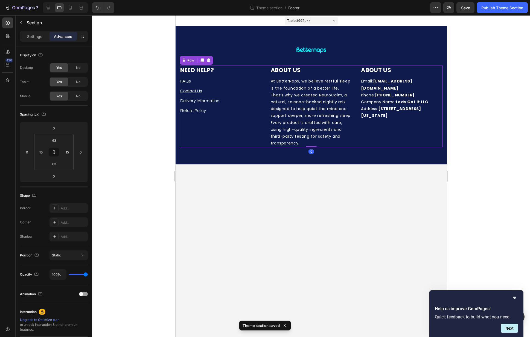
click at [266, 86] on div "⁠⁠⁠⁠⁠⁠⁠ NEED HELP? Heading FAQs Text block Contact Us Text block Delivery Infor…" at bounding box center [310, 107] width 263 height 82
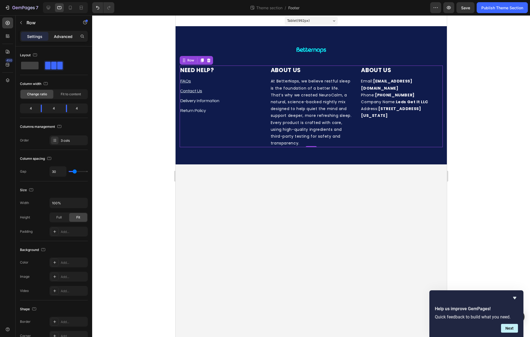
click at [68, 36] on p "Advanced" at bounding box center [63, 37] width 19 height 6
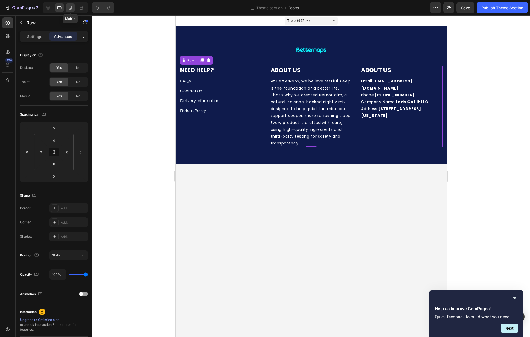
click at [69, 7] on icon at bounding box center [70, 7] width 5 height 5
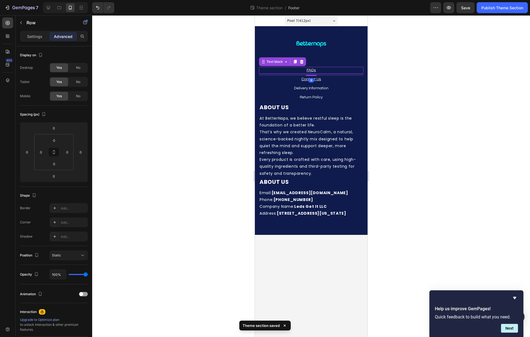
click at [346, 68] on p "FAQs" at bounding box center [310, 71] width 103 height 6
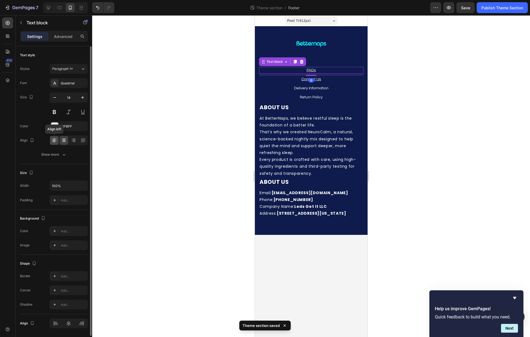
click at [56, 141] on icon at bounding box center [54, 140] width 5 height 5
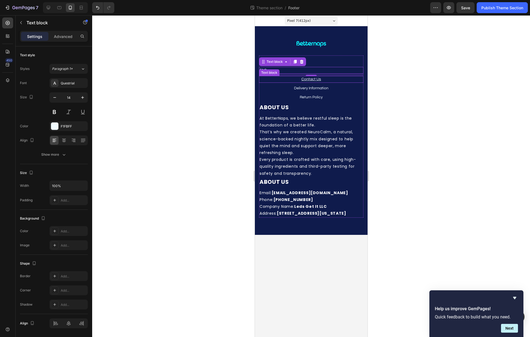
click at [276, 79] on p "Contact Us" at bounding box center [310, 80] width 103 height 6
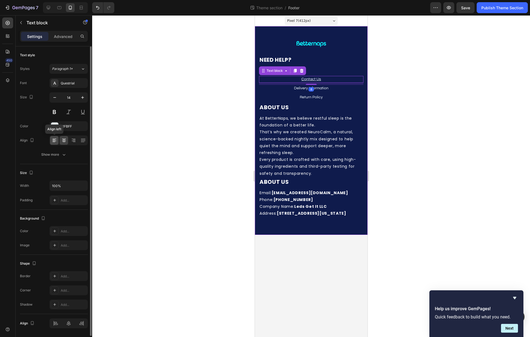
click at [52, 142] on icon at bounding box center [54, 140] width 5 height 5
click at [272, 88] on p "Delivery Information" at bounding box center [310, 89] width 103 height 6
click at [52, 145] on div "Font Questrial Size 14 Color F1FBFF Align Show more" at bounding box center [54, 118] width 68 height 81
click at [54, 144] on div at bounding box center [54, 140] width 8 height 9
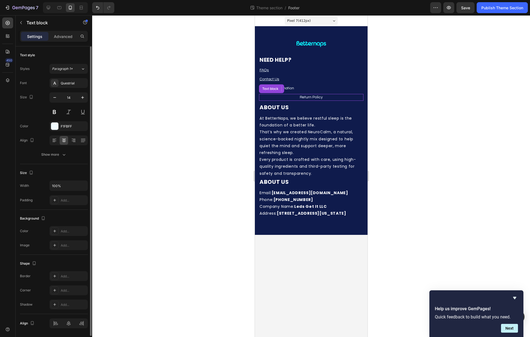
click at [277, 96] on p "Return Policy" at bounding box center [310, 98] width 103 height 6
click at [54, 143] on div at bounding box center [54, 140] width 8 height 9
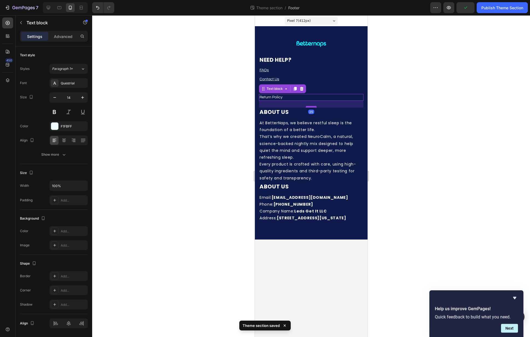
drag, startPoint x: 312, startPoint y: 103, endPoint x: 313, endPoint y: 107, distance: 4.7
click at [313, 107] on div at bounding box center [310, 107] width 11 height 2
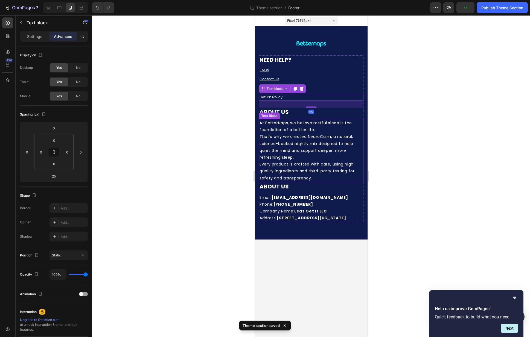
click at [309, 177] on p "At BetterNaps, we believe restful sleep is the foundation of a better life. Tha…" at bounding box center [310, 151] width 103 height 62
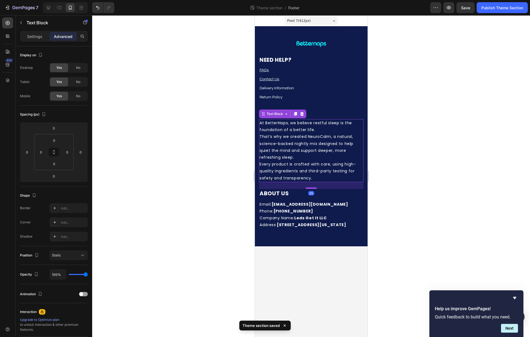
drag, startPoint x: 313, startPoint y: 182, endPoint x: 313, endPoint y: 189, distance: 6.9
click at [313, 189] on div at bounding box center [310, 189] width 11 height 2
type input "25"
click at [395, 195] on div at bounding box center [311, 176] width 438 height 322
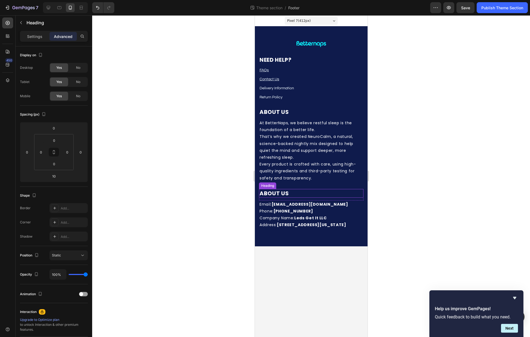
click at [280, 195] on strong "ABOUT US" at bounding box center [273, 194] width 29 height 8
click at [279, 195] on strong "ABOUT US" at bounding box center [273, 194] width 29 height 8
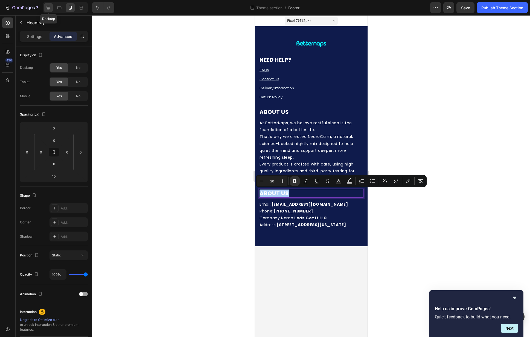
drag, startPoint x: 46, startPoint y: 6, endPoint x: 3, endPoint y: 36, distance: 52.1
click at [46, 6] on icon at bounding box center [48, 7] width 5 height 5
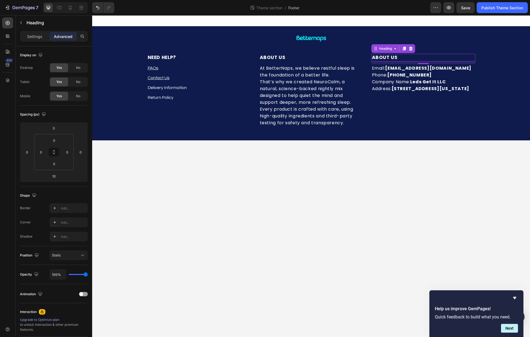
click at [365, 204] on body "Image Row ⁠⁠⁠⁠⁠⁠⁠ NEED HELP? Heading FAQs Text block Contact Us Text block Deli…" at bounding box center [311, 176] width 438 height 322
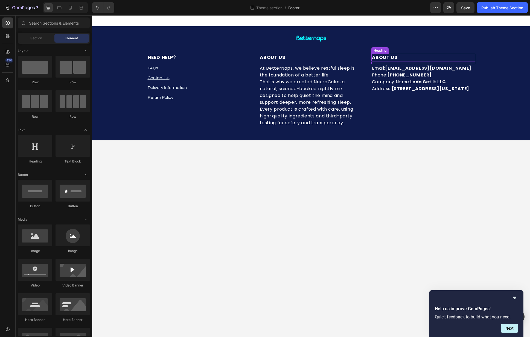
click at [400, 56] on p "⁠⁠⁠⁠⁠⁠⁠ ABOUT US" at bounding box center [423, 57] width 103 height 7
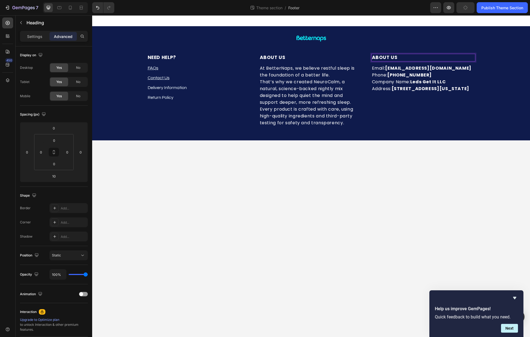
click at [400, 56] on p "ABOUT US" at bounding box center [423, 57] width 103 height 7
click at [385, 57] on p "C" at bounding box center [423, 57] width 103 height 7
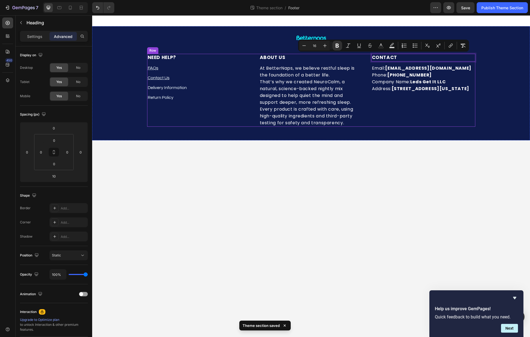
click at [409, 118] on div "CONTACT Heading 10 Newsletter Email: support@betternaps.com Phone: +1 (307) 285…" at bounding box center [423, 90] width 104 height 73
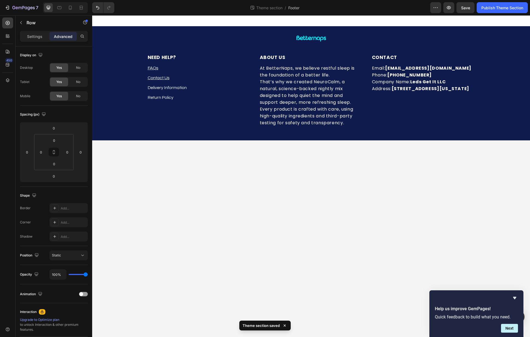
click at [421, 156] on body "Image Row ⁠⁠⁠⁠⁠⁠⁠ NEED HELP? Heading FAQs Text block Contact Us Text block Deli…" at bounding box center [311, 176] width 438 height 322
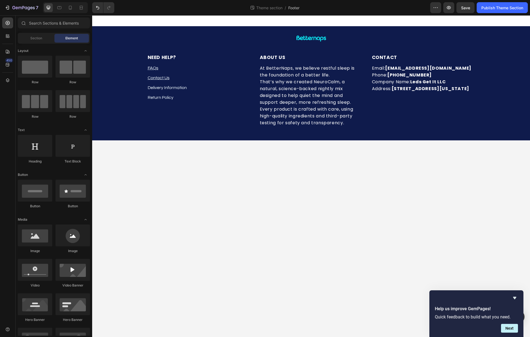
click at [442, 71] on p "Email: support@betternaps.com Phone: +1 (307) 285-7560 Company Name: Leds Get I…" at bounding box center [423, 78] width 103 height 27
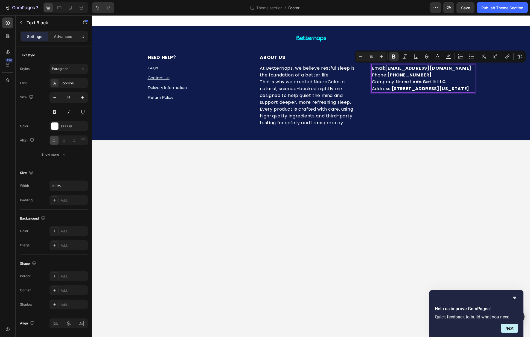
click at [461, 92] on p "Email: support@betternaps.com Phone: +1 (307) 285-7560 Company Name: Leds Get I…" at bounding box center [423, 78] width 103 height 27
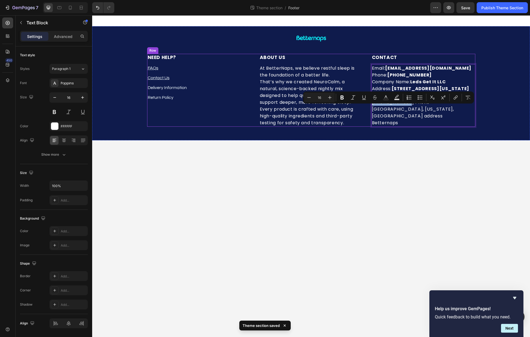
drag, startPoint x: 405, startPoint y: 108, endPoint x: 368, endPoint y: 107, distance: 36.6
click at [368, 107] on div "⁠⁠⁠⁠⁠⁠⁠ NEED HELP? Heading FAQs Text block Contact Us Text block Delivery Infor…" at bounding box center [311, 90] width 328 height 73
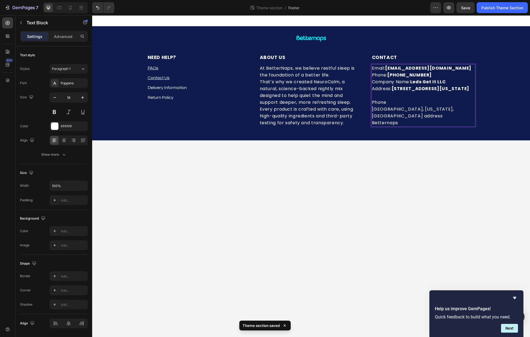
click at [434, 75] on p "Email: support@betternaps.com Phone: +1 (307) 285-7560 Company Name: Leds Get I…" at bounding box center [423, 78] width 103 height 27
drag, startPoint x: 433, startPoint y: 75, endPoint x: 394, endPoint y: 74, distance: 39.4
click at [397, 74] on p "Email: support@betternaps.com Phone: +1 (307) 285-7560 Company Name: Leds Get I…" at bounding box center [423, 78] width 103 height 27
click at [394, 74] on strong "+1 (307) 285-7560" at bounding box center [409, 75] width 45 height 6
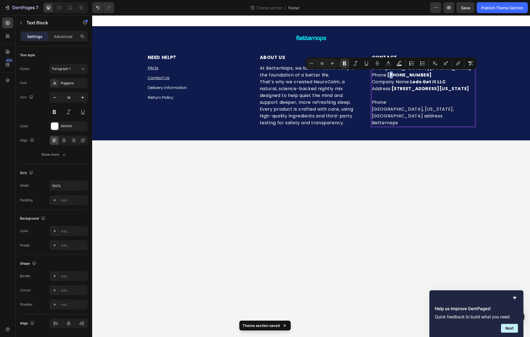
click at [391, 75] on strong "+1 (307) 285-7560" at bounding box center [409, 75] width 45 height 6
click at [433, 75] on p "Email: support@betternaps.com Phone: +1 (307) 285-7560 Company Name: Leds Get I…" at bounding box center [423, 78] width 103 height 27
drag, startPoint x: 432, startPoint y: 75, endPoint x: 389, endPoint y: 76, distance: 42.9
click at [389, 76] on p "Email: support@betternaps.com Phone: +1 (307) 285-7560 Company Name: Leds Get I…" at bounding box center [423, 78] width 103 height 27
click at [435, 83] on strong "Leds Get It LLC" at bounding box center [428, 82] width 36 height 6
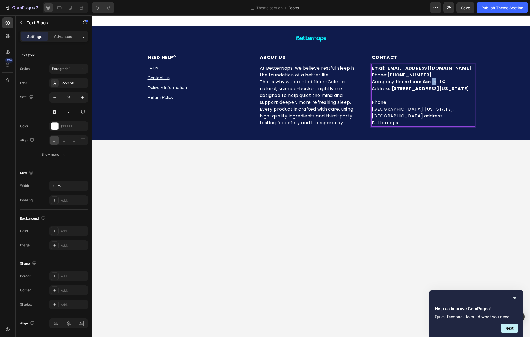
click at [435, 83] on strong "Leds Get It LLC" at bounding box center [428, 82] width 36 height 6
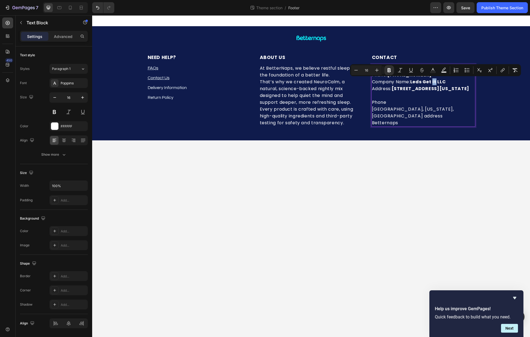
click at [438, 83] on strong "Leds Get It LLC" at bounding box center [428, 82] width 36 height 6
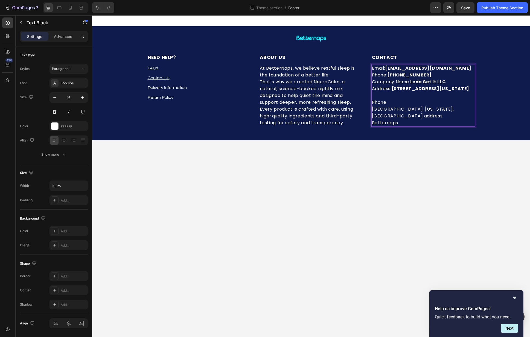
click at [401, 123] on p "Betternaps" at bounding box center [423, 123] width 103 height 7
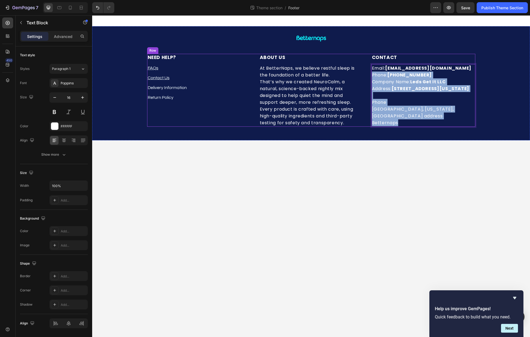
drag, startPoint x: 400, startPoint y: 123, endPoint x: 369, endPoint y: 77, distance: 55.3
click at [369, 77] on div "⁠⁠⁠⁠⁠⁠⁠ NEED HELP? Heading FAQs Text block Contact Us Text block Delivery Infor…" at bounding box center [311, 90] width 328 height 73
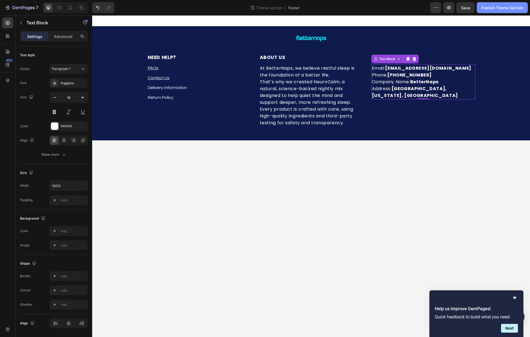
click at [501, 11] on button "Publish Theme Section" at bounding box center [502, 7] width 51 height 11
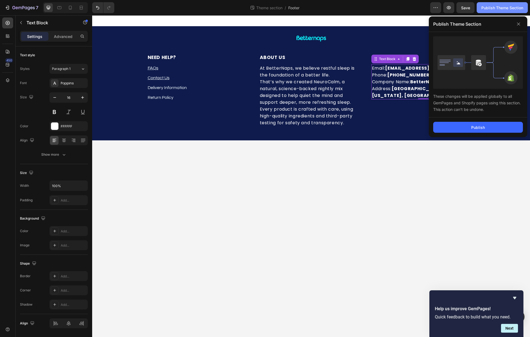
click at [501, 11] on button "Publish Theme Section" at bounding box center [502, 7] width 51 height 11
click at [480, 130] on button "Publish" at bounding box center [478, 127] width 90 height 11
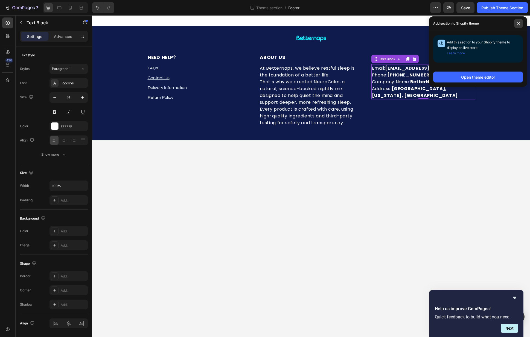
click at [517, 23] on icon at bounding box center [518, 23] width 3 height 3
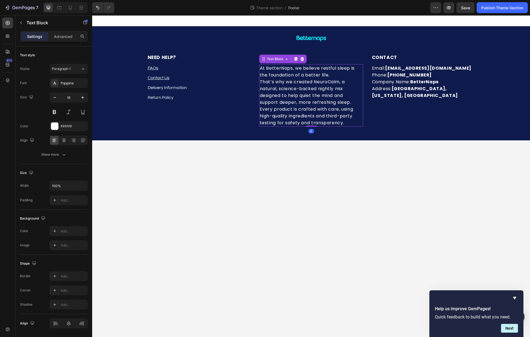
click at [342, 78] on p "At BetterNaps, we believe restful sleep is the foundation of a better life. Tha…" at bounding box center [311, 96] width 103 height 62
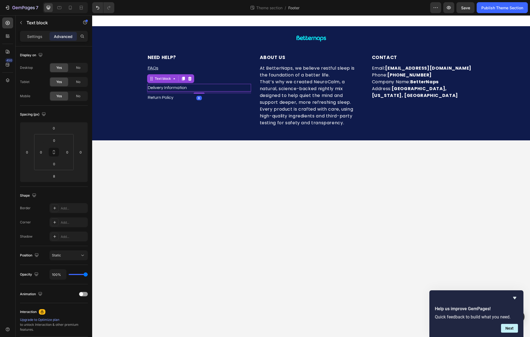
click at [235, 87] on p "Delivery Information" at bounding box center [199, 88] width 103 height 7
click at [243, 64] on div "⁠⁠⁠⁠⁠⁠⁠ NEED HELP? Heading FAQs Text block Contact Us Text block Delivery Infor…" at bounding box center [199, 90] width 104 height 73
click at [30, 40] on div "Settings" at bounding box center [34, 36] width 27 height 9
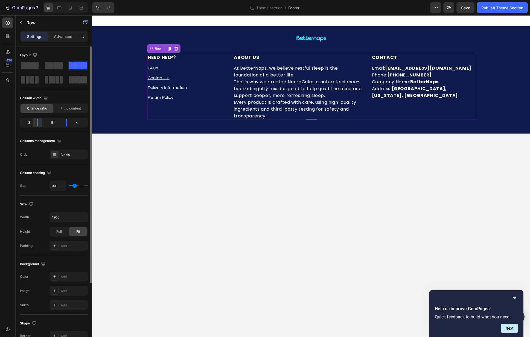
click at [39, 123] on div at bounding box center [38, 123] width 10 height 8
drag, startPoint x: 69, startPoint y: 123, endPoint x: 65, endPoint y: 122, distance: 4.7
click at [65, 122] on div at bounding box center [67, 123] width 10 height 8
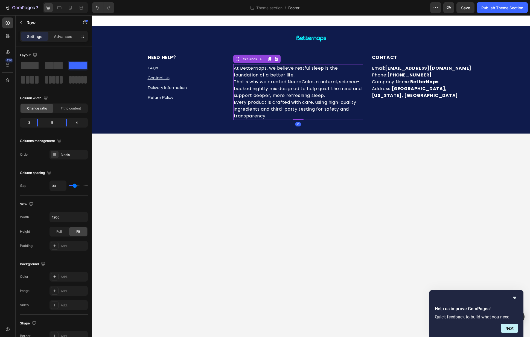
click at [340, 84] on p "At BetterNaps, we believe restful sleep is the foundation of a better life. Tha…" at bounding box center [298, 92] width 129 height 55
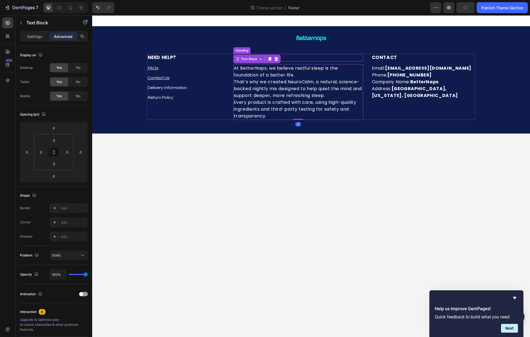
click at [311, 59] on h2 "ABOUT US" at bounding box center [298, 58] width 130 height 8
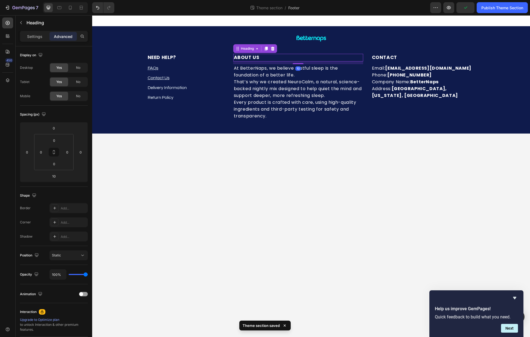
click at [39, 42] on div "Settings Advanced" at bounding box center [54, 36] width 68 height 11
click at [38, 37] on p "Settings" at bounding box center [34, 37] width 15 height 6
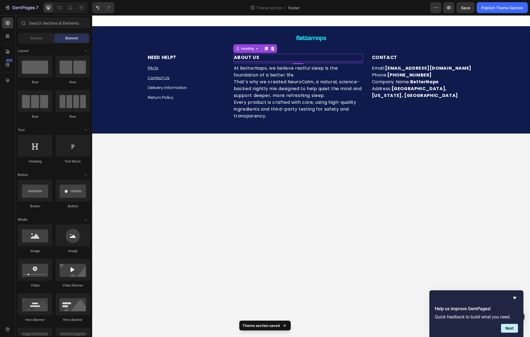
click at [267, 173] on body "Image Row ⁠⁠⁠⁠⁠⁠⁠ NEED HELP? Heading FAQs Text block Contact Us Text block Deli…" at bounding box center [311, 176] width 438 height 322
click at [214, 132] on div "Image Row ⁠⁠⁠⁠⁠⁠⁠ NEED HELP? Heading FAQs Text block Contact Us Text block Deli…" at bounding box center [311, 79] width 438 height 107
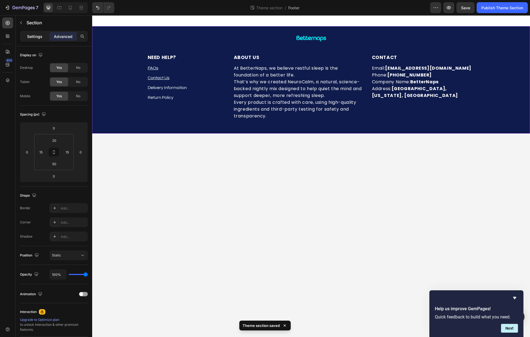
click at [37, 37] on p "Settings" at bounding box center [34, 37] width 15 height 6
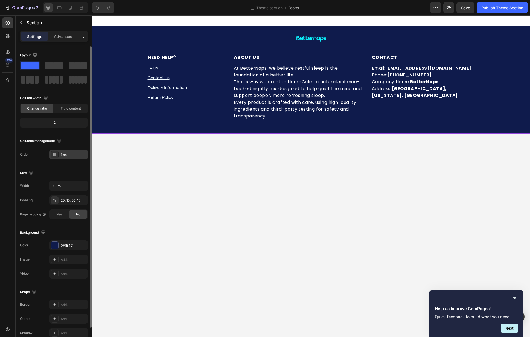
click at [77, 150] on div "1 col" at bounding box center [68, 155] width 38 height 10
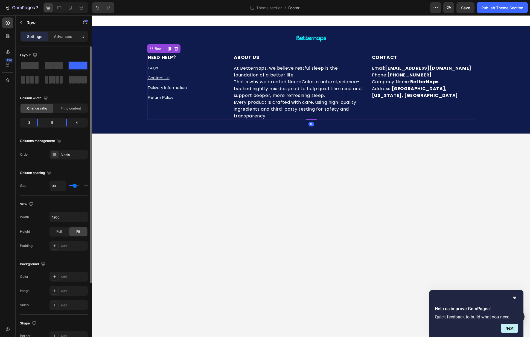
click at [172, 108] on div "⁠⁠⁠⁠⁠⁠⁠ NEED HELP? Heading FAQs Text block Contact Us Text block Delivery Infor…" at bounding box center [186, 87] width 78 height 66
click at [151, 127] on div "Image Row ⁠⁠⁠⁠⁠⁠⁠ NEED HELP? Heading FAQs Text block Contact Us Text block Deli…" at bounding box center [311, 79] width 438 height 107
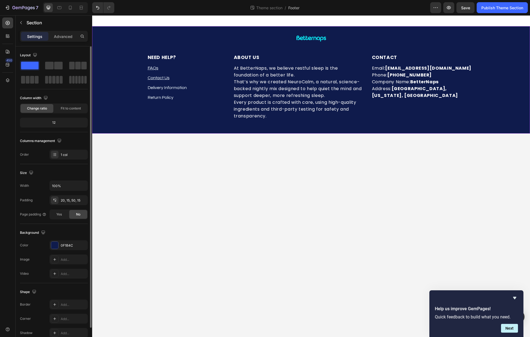
click at [151, 127] on div "Image Row ⁠⁠⁠⁠⁠⁠⁠ NEED HELP? Heading FAQs Text block Contact Us Text block Deli…" at bounding box center [311, 79] width 438 height 107
click at [312, 34] on img at bounding box center [311, 38] width 34 height 13
click at [116, 66] on div "Image Row ⁠⁠⁠⁠⁠⁠⁠ NEED HELP? Heading FAQs Text block Contact Us Text block Deli…" at bounding box center [311, 76] width 430 height 88
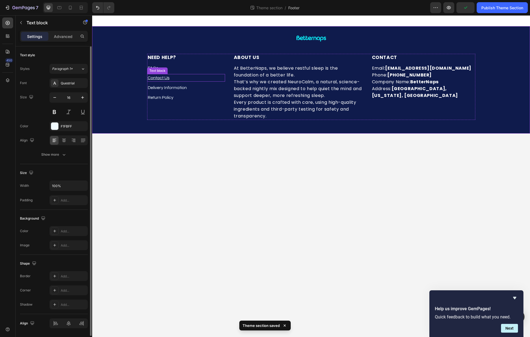
click at [208, 75] on p "Contact Us" at bounding box center [186, 78] width 77 height 7
click at [232, 72] on div "⁠⁠⁠⁠⁠⁠⁠ NEED HELP? Heading FAQs Text block Contact Us Text block 8 Delivery Inf…" at bounding box center [311, 87] width 328 height 66
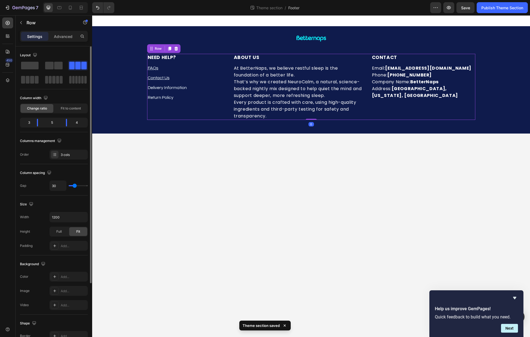
click at [51, 123] on div "5" at bounding box center [51, 123] width 19 height 8
type input "23"
type input "24"
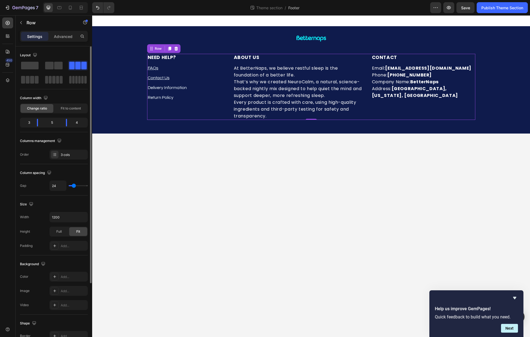
type input "28"
type input "31"
type input "33"
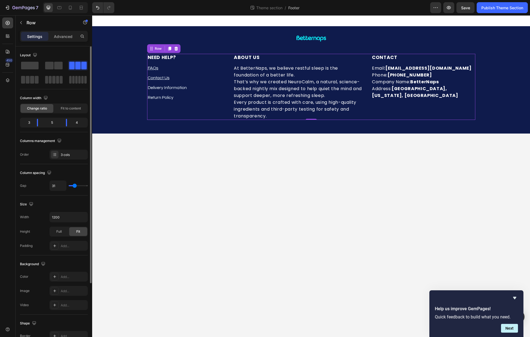
type input "33"
type input "34"
type input "37"
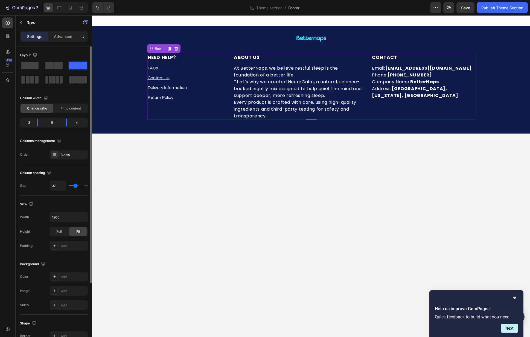
type input "39"
type input "40"
type input "41"
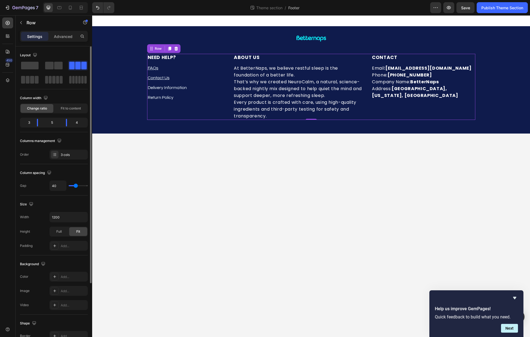
type input "41"
type input "42"
type input "43"
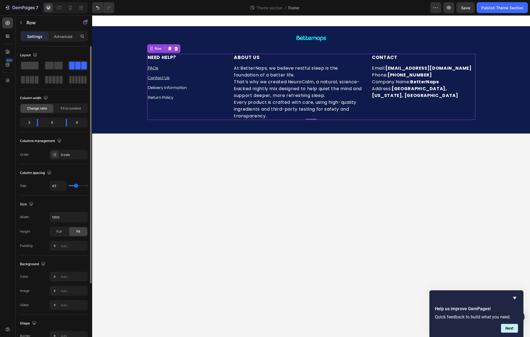
type input "44"
type input "45"
type input "46"
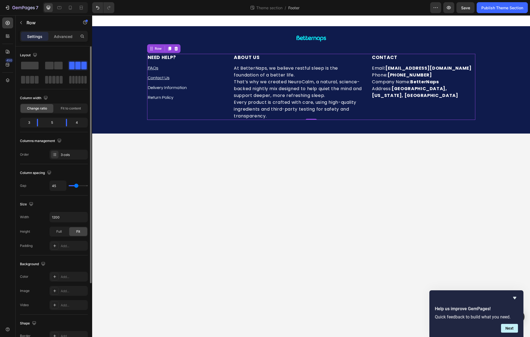
type input "46"
type input "47"
type input "48"
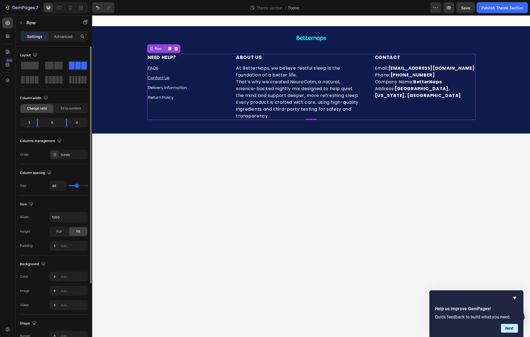
type input "51"
type input "53"
type input "54"
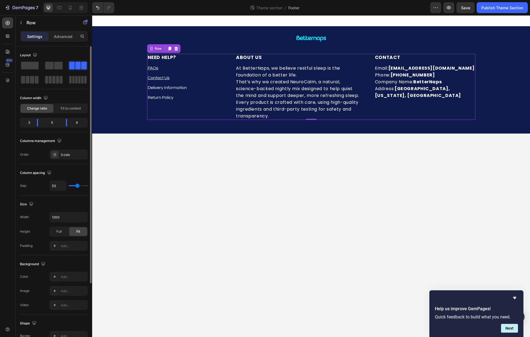
type input "54"
type input "55"
type input "56"
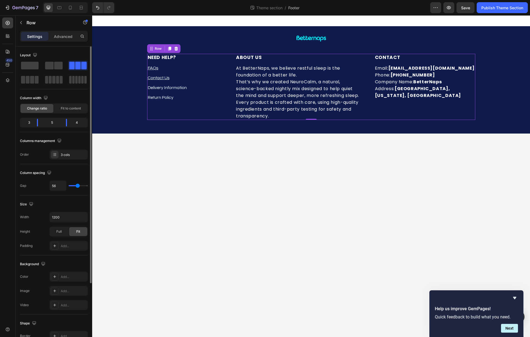
type input "57"
type input "58"
type input "59"
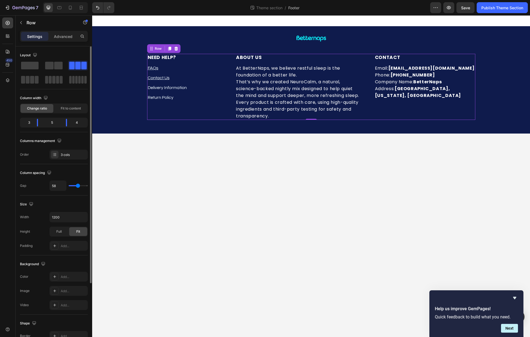
type input "59"
type input "60"
type input "61"
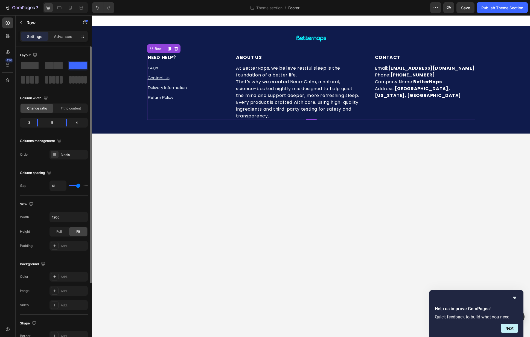
type input "62"
type input "64"
type input "66"
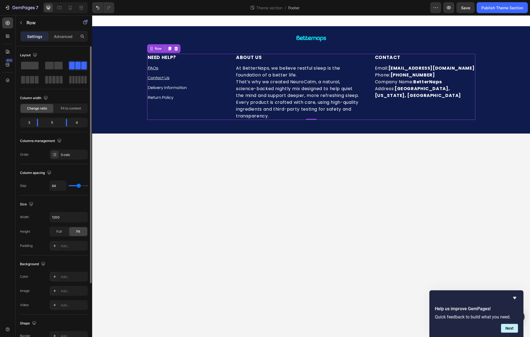
type input "66"
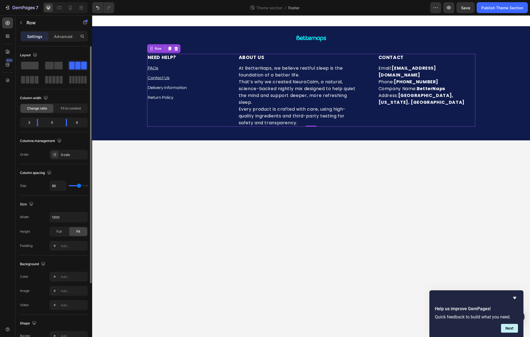
type input "68"
type input "70"
type input "78"
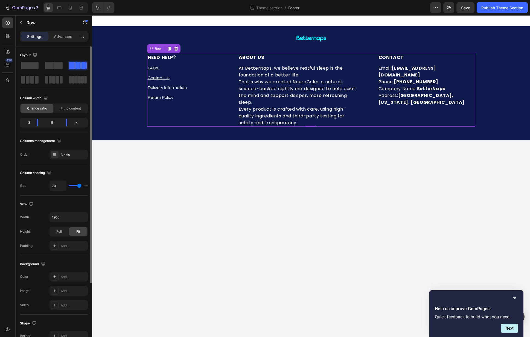
type input "78"
type input "81"
type input "85"
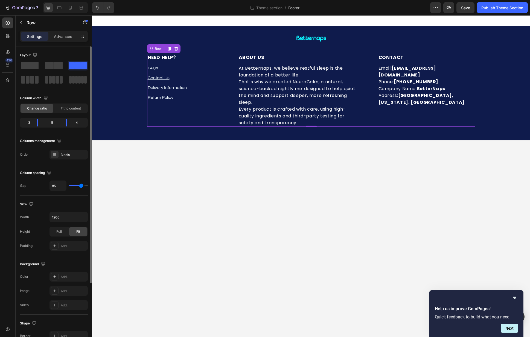
type input "88"
type input "90"
type input "92"
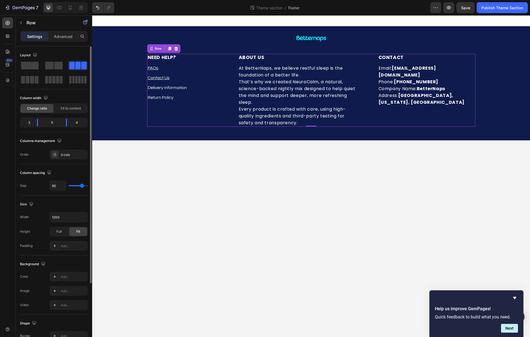
type input "92"
type input "93"
type input "95"
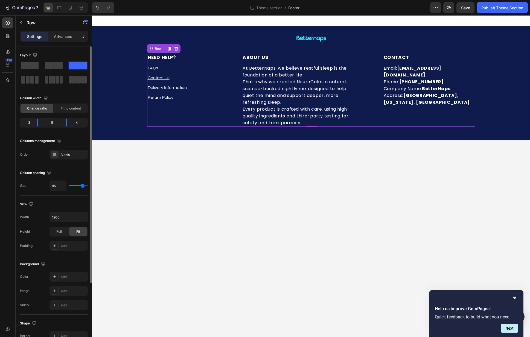
type input "92"
type input "91"
type input "90"
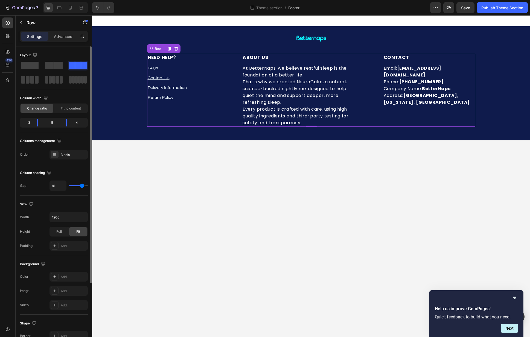
type input "90"
type input "93"
type input "95"
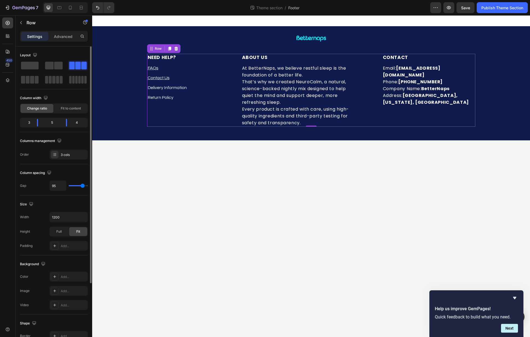
type input "99"
type input "100"
type input "101"
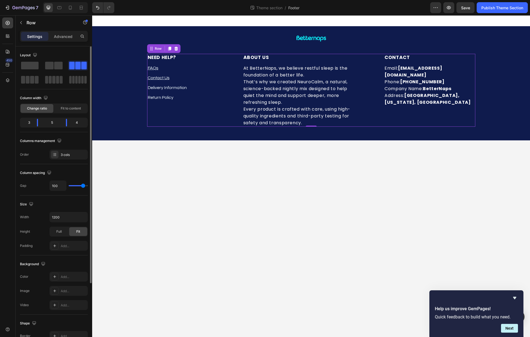
type input "101"
type input "109"
type input "112"
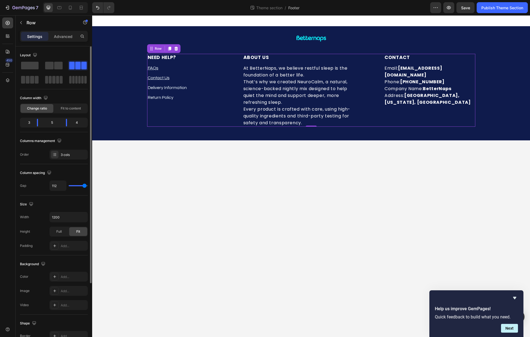
type input "120"
drag, startPoint x: 74, startPoint y: 187, endPoint x: 88, endPoint y: 187, distance: 14.2
type input "120"
click at [88, 187] on input "range" at bounding box center [78, 185] width 19 height 1
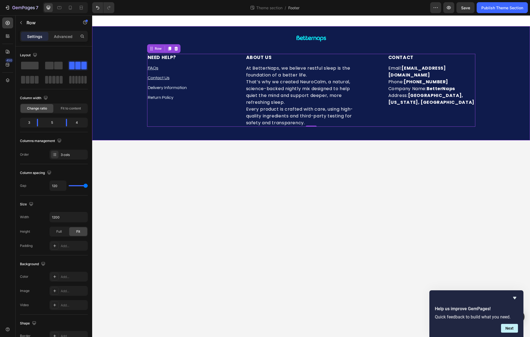
click at [514, 99] on div "Image Row ⁠⁠⁠⁠⁠⁠⁠ NEED HELP? Heading FAQs Text block Contact Us Text block Deli…" at bounding box center [311, 79] width 430 height 95
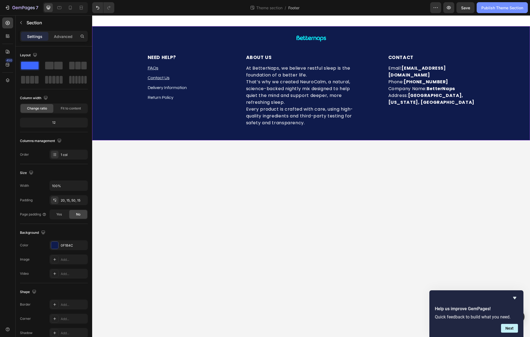
click at [511, 5] on div "Publish Theme Section" at bounding box center [502, 8] width 42 height 6
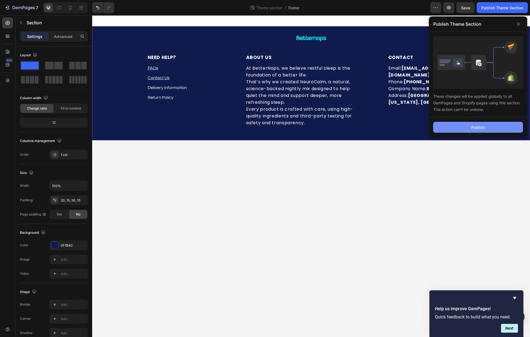
click at [481, 127] on div "Publish" at bounding box center [478, 128] width 14 height 6
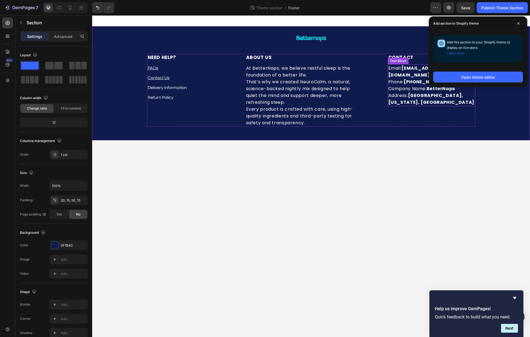
click at [403, 80] on p "Email: support@betternaps.com Phone: +1 (332) 267-7847 Company Name: BetterNaps…" at bounding box center [431, 85] width 86 height 41
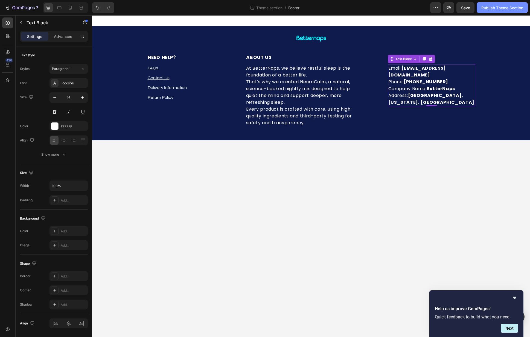
click at [495, 11] on button "Publish Theme Section" at bounding box center [502, 7] width 51 height 11
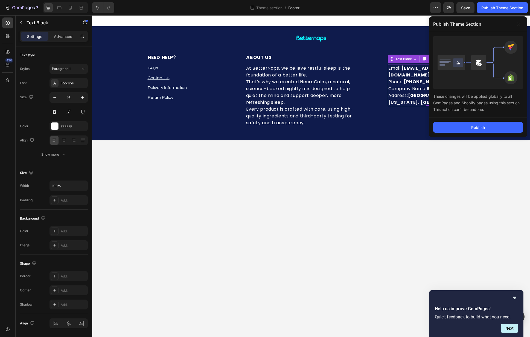
click at [358, 193] on body "Image Row ⁠⁠⁠⁠⁠⁠⁠ NEED HELP? Heading FAQs Text block Contact Us Text block Deli…" at bounding box center [311, 176] width 438 height 322
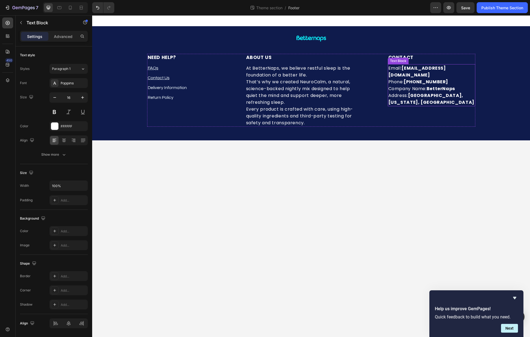
click at [446, 70] on strong "support@betternaps.com" at bounding box center [417, 71] width 58 height 13
click at [446, 68] on strong "support@betternaps.com" at bounding box center [417, 71] width 58 height 13
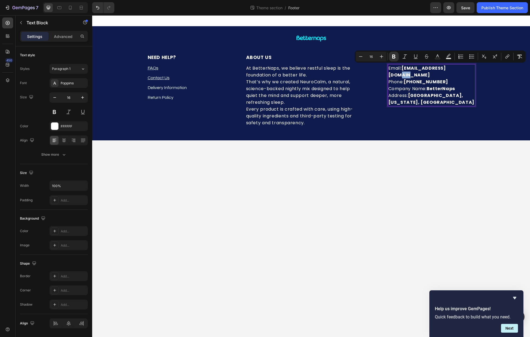
click at [467, 68] on p "Email: support@betternaps.com Phone: +1 (332) 267-7847 Company Name: BetterNaps…" at bounding box center [431, 85] width 86 height 41
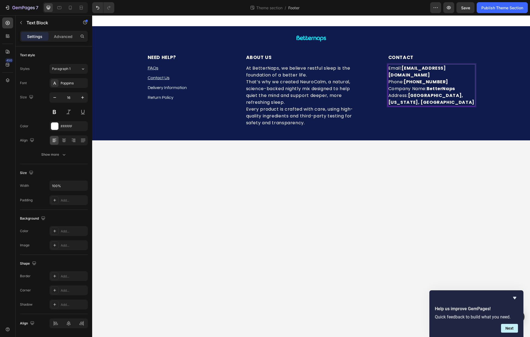
click at [440, 69] on strong "support@betternaps.com" at bounding box center [417, 71] width 58 height 13
drag, startPoint x: 404, startPoint y: 69, endPoint x: 465, endPoint y: 71, distance: 61.8
click at [446, 71] on strong "support@betternaps.com" at bounding box center [417, 71] width 58 height 13
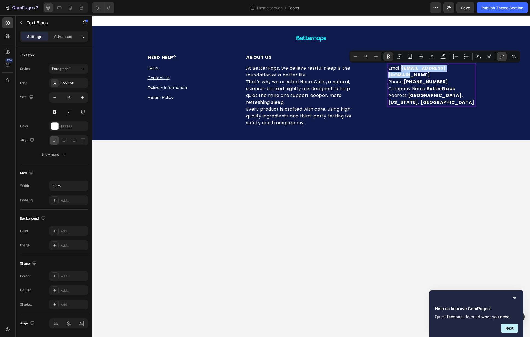
click at [503, 58] on icon "Editor contextual toolbar" at bounding box center [501, 56] width 5 height 5
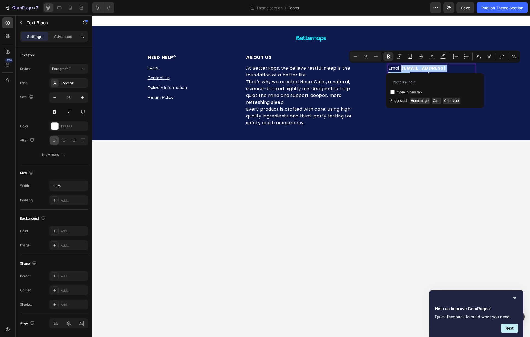
type input "mailto: support@betternaps.com"
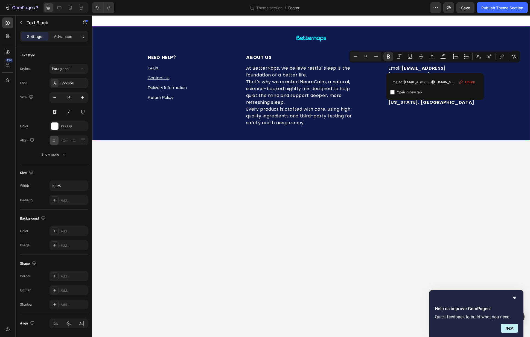
click at [478, 114] on div "Image Row ⁠⁠⁠⁠⁠⁠⁠ NEED HELP? Heading FAQs Text block Contact Us Text block Deli…" at bounding box center [311, 79] width 430 height 95
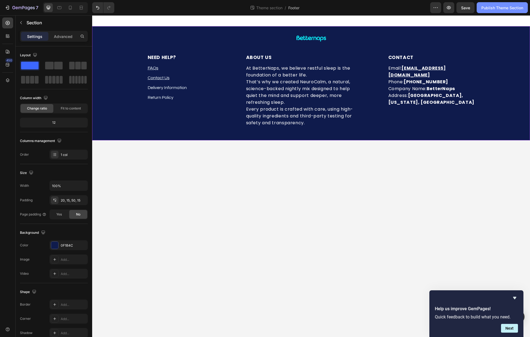
click at [508, 7] on div "Publish Theme Section" at bounding box center [502, 8] width 42 height 6
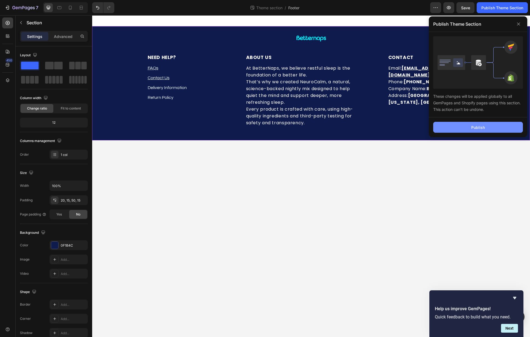
click at [477, 124] on button "Publish" at bounding box center [478, 127] width 90 height 11
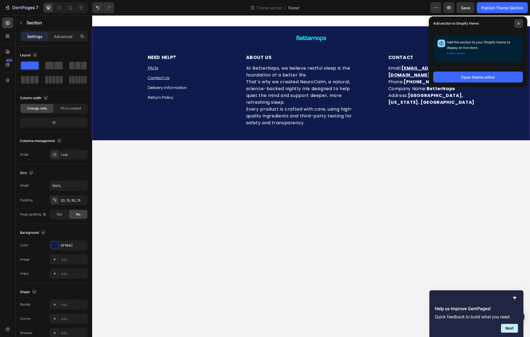
click at [521, 22] on span at bounding box center [518, 23] width 9 height 9
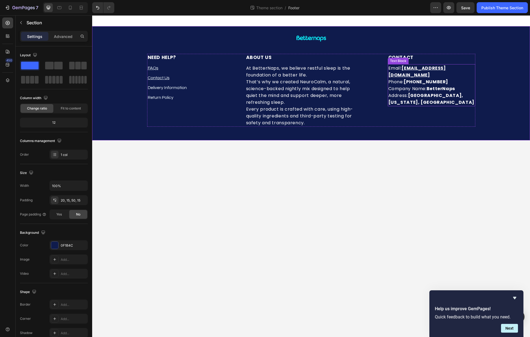
click at [458, 82] on p "Email: support@betternaps.com Phone: +1 (332) 267-7847 Company Name: BetterNaps…" at bounding box center [431, 85] width 86 height 41
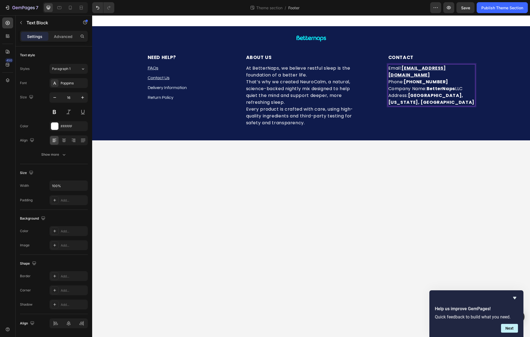
click at [457, 83] on p "Email: support@betternaps.com Phone: +1 (332) 267-7847 Company Name: BetterNaps…" at bounding box center [431, 85] width 86 height 41
drag, startPoint x: 465, startPoint y: 82, endPoint x: 454, endPoint y: 82, distance: 11.5
click at [454, 82] on p "Email: support@betternaps.com Phone: +1 (332) 267-7847 Company Name: BetterNaps…" at bounding box center [431, 85] width 86 height 41
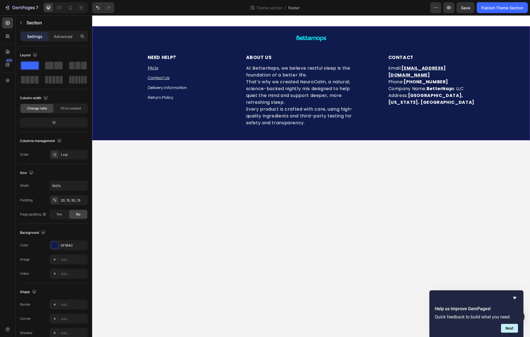
click at [498, 96] on div "Image Row ⁠⁠⁠⁠⁠⁠⁠ NEED HELP? Heading FAQs Text block Contact Us Text block Deli…" at bounding box center [311, 79] width 430 height 95
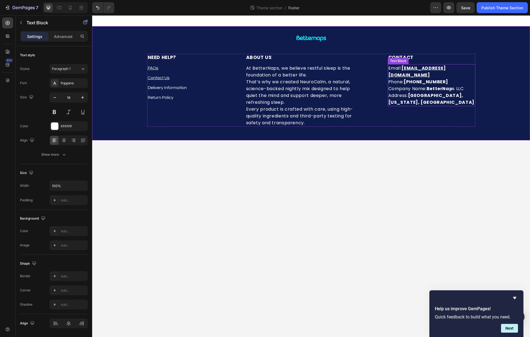
click at [464, 82] on p "Email: support@betternaps.com Phone: +1 (332) 267-7847 Company Name: BetterNap …" at bounding box center [431, 85] width 86 height 41
click at [470, 83] on p "Email: support@betternaps.com Phone: +1 (332) 267-7847 Company Name: BetterNap …" at bounding box center [431, 85] width 86 height 41
drag, startPoint x: 467, startPoint y: 83, endPoint x: 464, endPoint y: 83, distance: 3.3
click at [464, 83] on p "Email: support@betternaps.com Phone: +1 (332) 267-7847 Company Name: BetterNap …" at bounding box center [431, 85] width 86 height 41
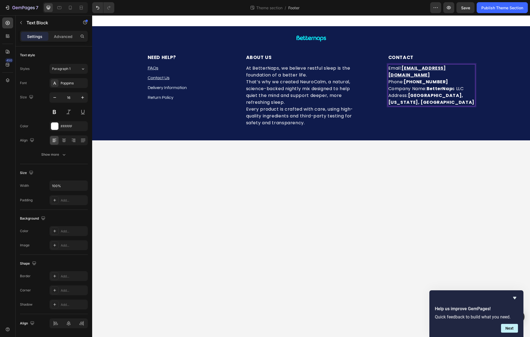
click at [451, 86] on strong "BetterNap" at bounding box center [440, 89] width 26 height 6
drag, startPoint x: 429, startPoint y: 81, endPoint x: 471, endPoint y: 83, distance: 41.9
click at [471, 83] on p "Email: support@betternaps.com Phone: +1 (332) 267-7847 Company Name: BetterNap …" at bounding box center [431, 85] width 86 height 41
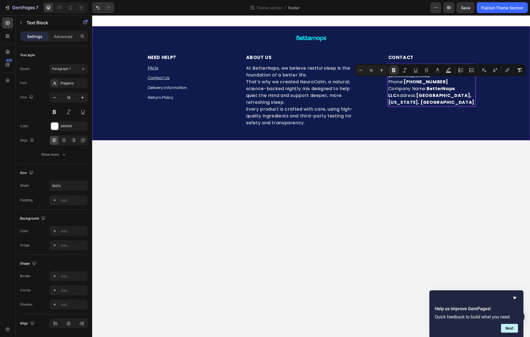
click at [492, 86] on div "Image Row ⁠⁠⁠⁠⁠⁠⁠ NEED HELP? Heading FAQs Text block Contact Us Text block Deli…" at bounding box center [311, 79] width 430 height 95
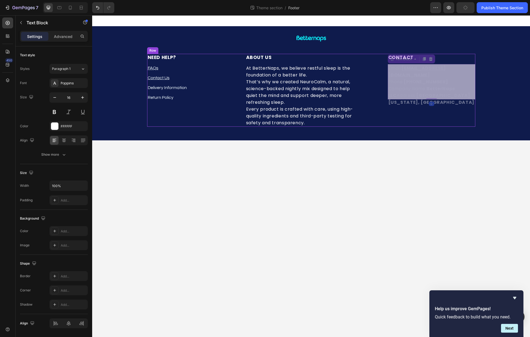
drag, startPoint x: 465, startPoint y: 83, endPoint x: 462, endPoint y: 83, distance: 3.0
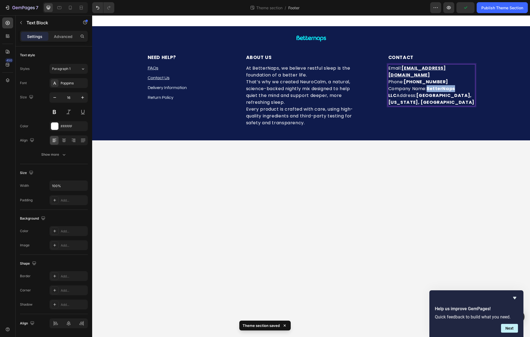
click at [430, 86] on strong "BetterNaps LLC" at bounding box center [421, 92] width 67 height 13
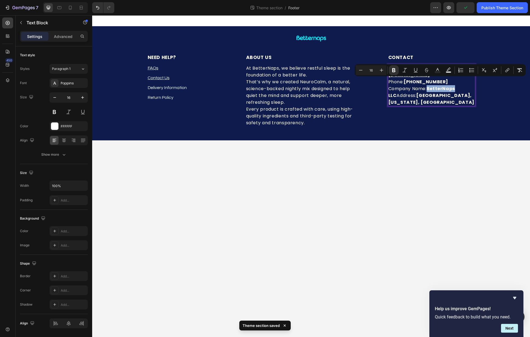
click at [430, 86] on strong "BetterNaps LLC" at bounding box center [421, 92] width 67 height 13
drag, startPoint x: 430, startPoint y: 82, endPoint x: 466, endPoint y: 82, distance: 36.1
click at [466, 82] on p "Email: support@betternaps.com Phone: +1 (332) 267-7847 Company Name: BetterNaps…" at bounding box center [431, 85] width 86 height 41
copy strong "BetterNaps LLC"
click at [498, 12] on button "Publish Theme Section" at bounding box center [502, 7] width 51 height 11
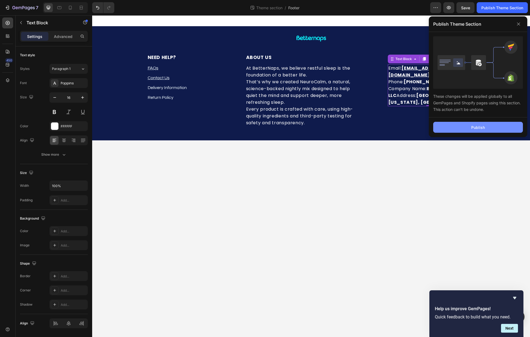
click at [470, 129] on button "Publish" at bounding box center [478, 127] width 90 height 11
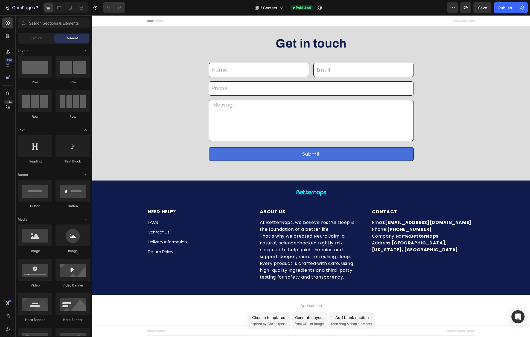
click at [348, 31] on div "Get in touch Heading Text Field Email Field Row Text Field Row Text Area Row Su…" at bounding box center [311, 104] width 438 height 154
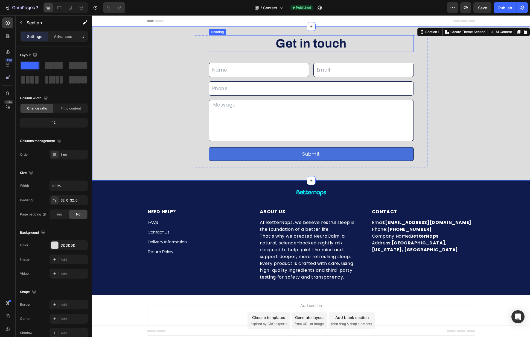
click at [321, 43] on strong "Get in touch" at bounding box center [311, 43] width 71 height 13
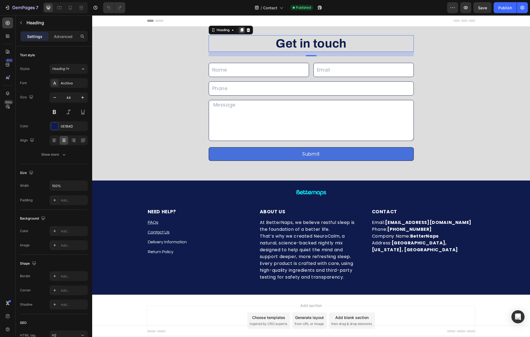
click at [240, 29] on icon at bounding box center [241, 30] width 3 height 4
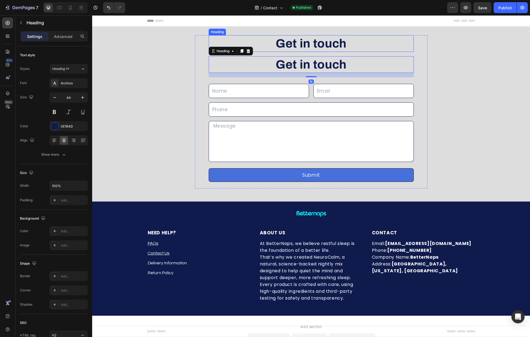
click at [327, 48] on strong "Get in touch" at bounding box center [311, 43] width 71 height 13
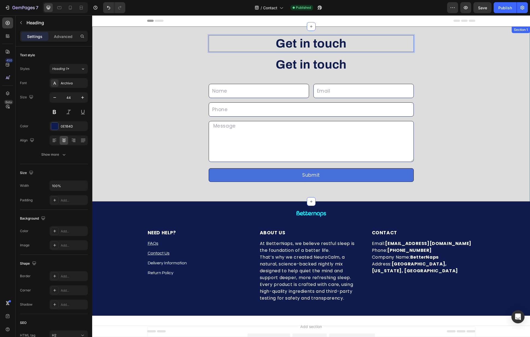
drag, startPoint x: 454, startPoint y: 66, endPoint x: 395, endPoint y: 55, distance: 60.5
click at [456, 67] on div "Get in touch Heading 16 Get in touch Heading Text Field Email Field Row Text Fi…" at bounding box center [311, 114] width 438 height 158
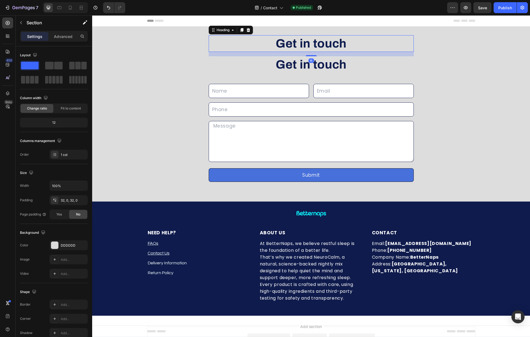
click at [329, 43] on strong "Get in touch" at bounding box center [311, 43] width 71 height 13
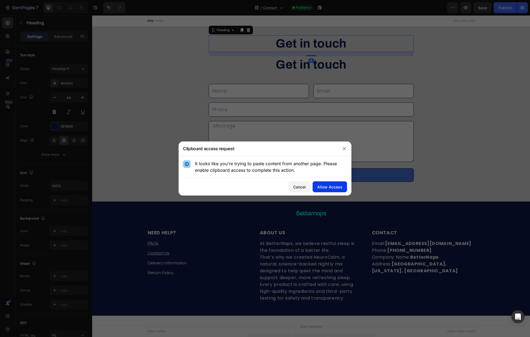
click at [333, 183] on button "Allow Access" at bounding box center [330, 187] width 34 height 11
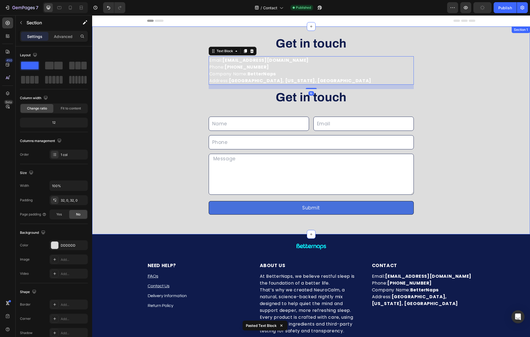
click at [470, 70] on div "⁠⁠⁠⁠⁠⁠⁠ Get in touch Heading Email: support@betternaps.com Phone: +1 (332) 267-…" at bounding box center [311, 130] width 438 height 191
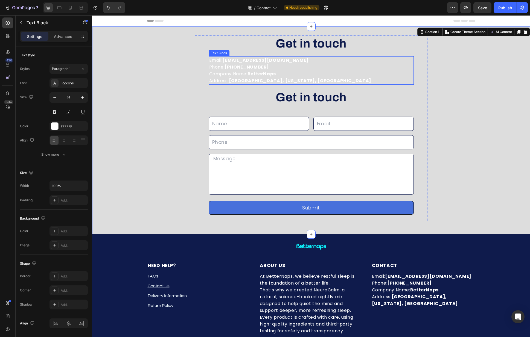
click at [265, 74] on strong "BetterNaps" at bounding box center [261, 74] width 28 height 6
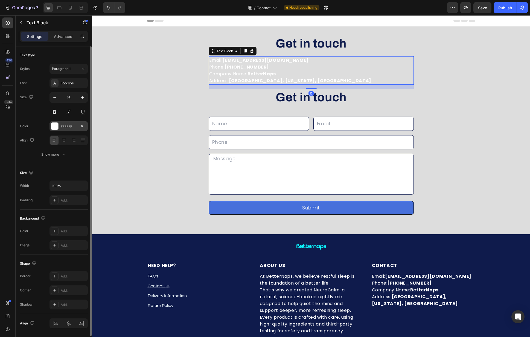
click at [57, 129] on div at bounding box center [54, 126] width 7 height 7
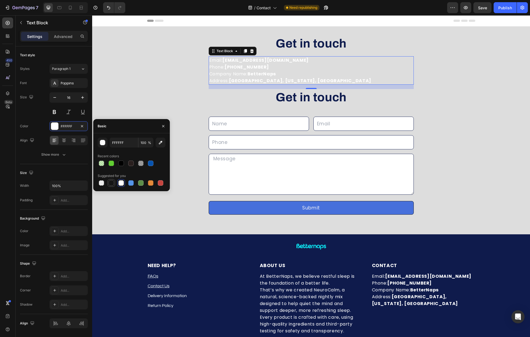
click at [107, 184] on div at bounding box center [111, 183] width 8 height 8
type input "151515"
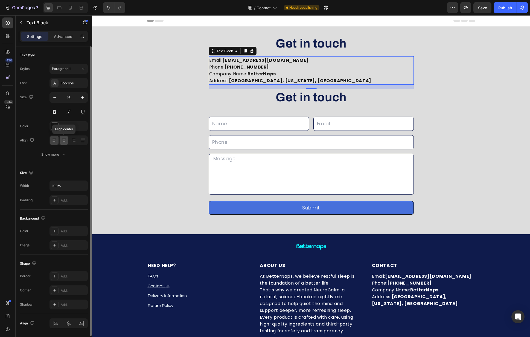
click at [61, 138] on div at bounding box center [64, 140] width 8 height 9
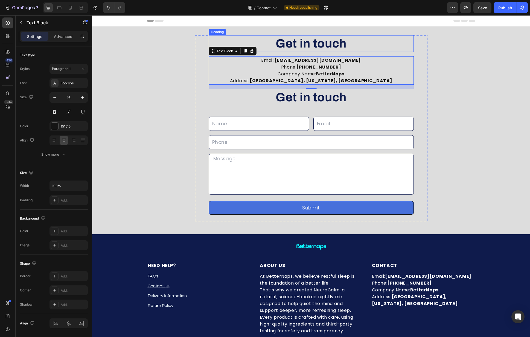
click at [314, 43] on strong "Get in touch" at bounding box center [311, 43] width 71 height 13
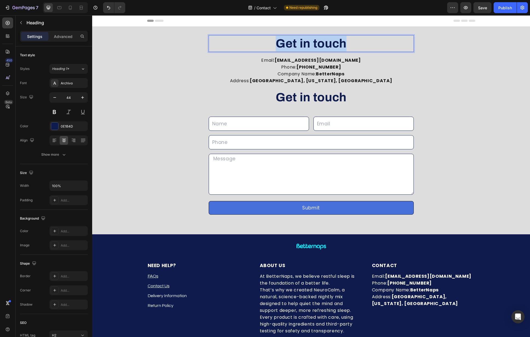
click at [314, 43] on strong "Get in touch" at bounding box center [311, 43] width 71 height 13
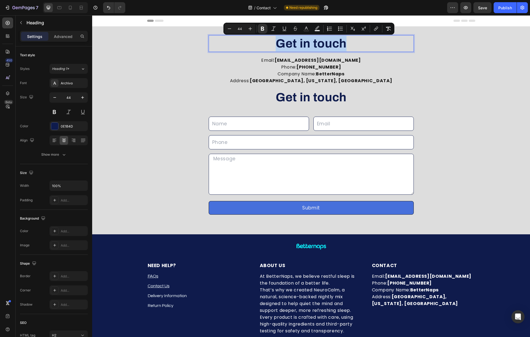
click at [314, 43] on strong "Get in touch" at bounding box center [311, 43] width 71 height 13
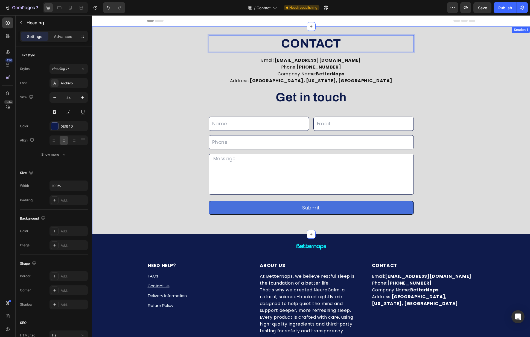
click at [467, 62] on div "CONTACT Heading 16 Email: support@betternaps.com Phone: +1 (332) 267-7847 Compa…" at bounding box center [311, 130] width 438 height 191
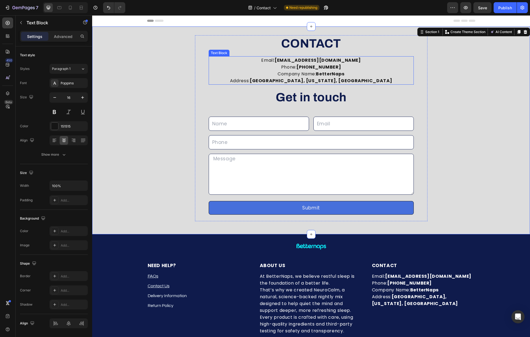
click at [342, 81] on strong "Sheridan, Wyoming, United States" at bounding box center [321, 81] width 142 height 6
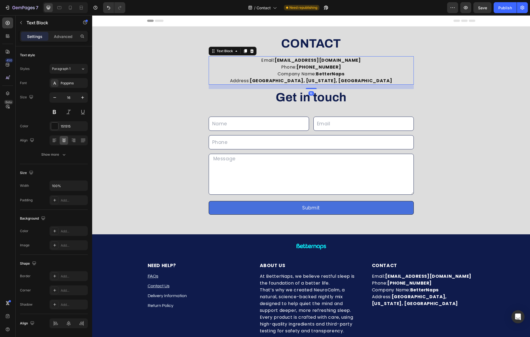
click at [358, 60] on p "Email: support@betternaps.com Phone: +1 (332) 267-7847 Company Name: BetterNaps…" at bounding box center [311, 70] width 204 height 27
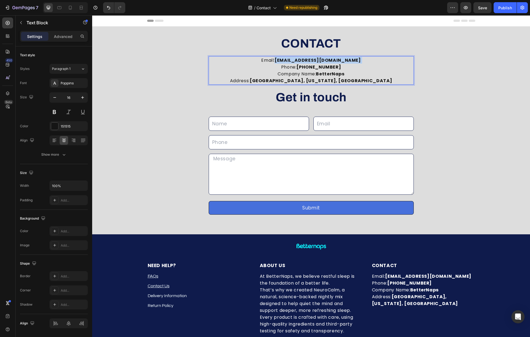
click at [358, 60] on p "Email: support@betternaps.com Phone: +1 (332) 267-7847 Company Name: BetterNaps…" at bounding box center [311, 70] width 204 height 27
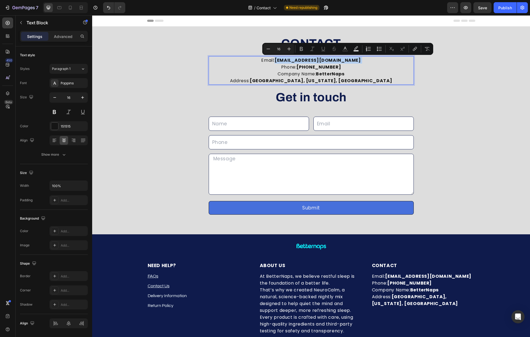
click at [352, 60] on p "Email: support@betternaps.com Phone: +1 (332) 267-7847 Company Name: BetterNaps…" at bounding box center [311, 70] width 204 height 27
drag, startPoint x: 348, startPoint y: 59, endPoint x: 285, endPoint y: 60, distance: 62.9
click at [285, 60] on p "Email: support@betternaps.com Phone: +1 (332) 267-7847 Company Name: BetterNaps…" at bounding box center [311, 70] width 204 height 27
click at [385, 51] on icon "Editor contextual toolbar" at bounding box center [383, 48] width 5 height 5
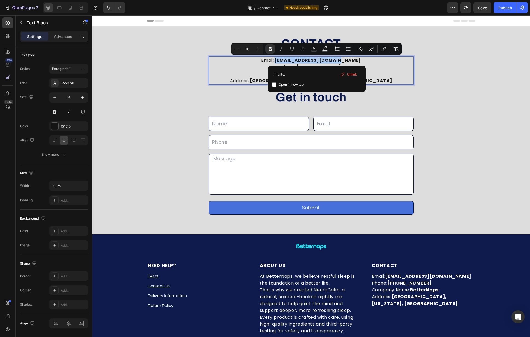
type input "mailto:"
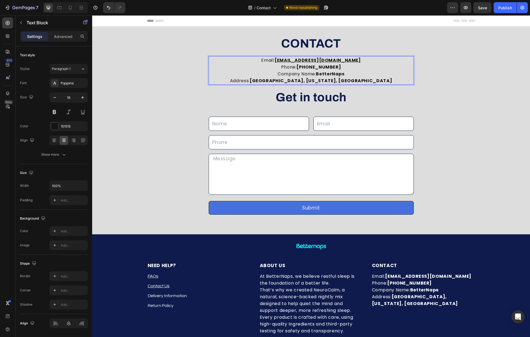
click at [330, 59] on u "support@betternaps.com" at bounding box center [318, 60] width 86 height 6
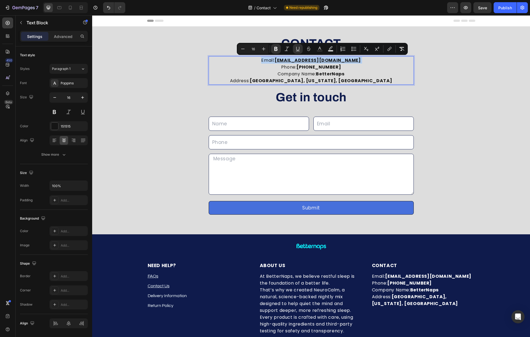
click at [330, 59] on u "support@betternaps.com" at bounding box center [318, 60] width 86 height 6
click at [371, 60] on p "Email: support@betternaps.com Phone: +1 (332) 267-7847 Company Name: BetterNaps…" at bounding box center [311, 70] width 204 height 27
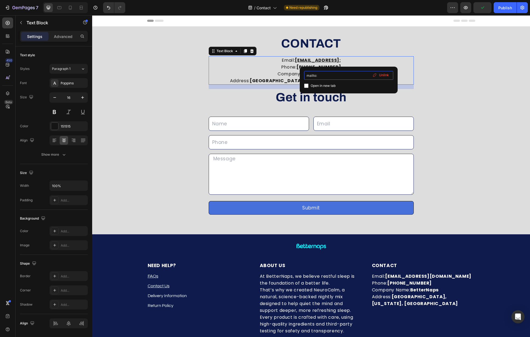
drag, startPoint x: 311, startPoint y: 77, endPoint x: 323, endPoint y: 77, distance: 11.5
click at [311, 77] on input "mailto:" at bounding box center [348, 75] width 89 height 9
click at [331, 77] on input "mailto:" at bounding box center [348, 75] width 89 height 9
paste input "support@betternaps.com"
type input "mailto: support@betternaps.com"
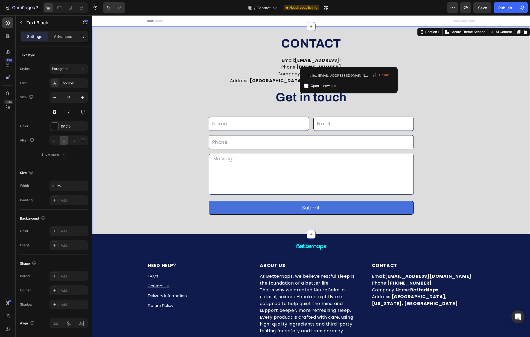
click at [433, 68] on div "⁠⁠⁠⁠⁠⁠⁠ CONTACT Heading Email: support@betternaps.commailto: Phone: +1 (332) 26…" at bounding box center [311, 130] width 438 height 191
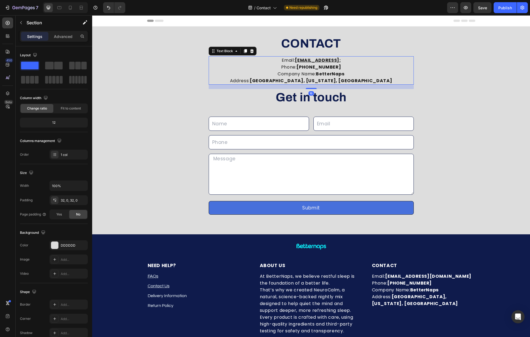
click at [340, 60] on u "support@betternaps.commailto:" at bounding box center [318, 60] width 46 height 6
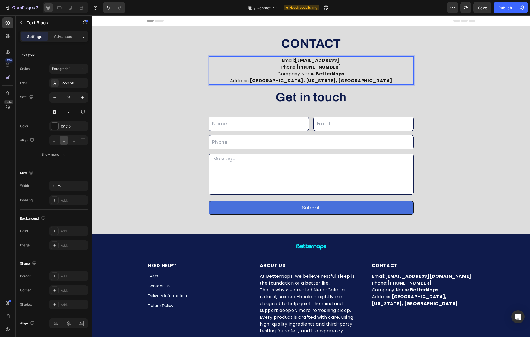
click at [358, 60] on p "Email: support@betternaps.commailto: Phone: +1 (332) 267-7847 Company Name: Bet…" at bounding box center [311, 70] width 204 height 27
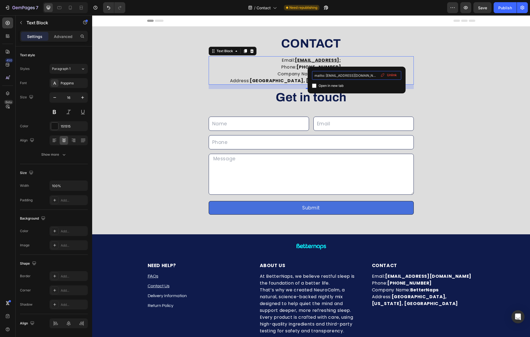
drag, startPoint x: 370, startPoint y: 78, endPoint x: 327, endPoint y: 78, distance: 42.9
click at [323, 79] on input "mailto: support@betternaps.com" at bounding box center [356, 75] width 89 height 9
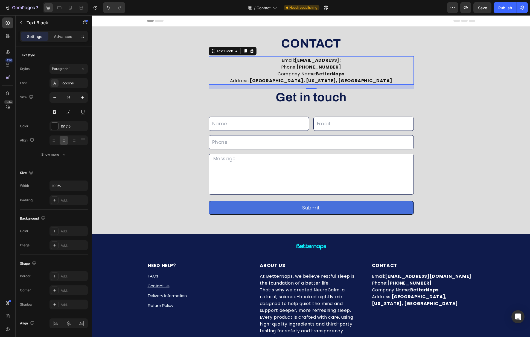
drag, startPoint x: 375, startPoint y: 57, endPoint x: 363, endPoint y: 58, distance: 11.8
click at [375, 57] on p "Email: support@betternaps.commailto: ⁠⁠⁠⁠⁠⁠⁠ Phone: +1 (332) 267-7847 Company N…" at bounding box center [311, 70] width 204 height 27
click at [340, 59] on u "support@betternaps.commailto:" at bounding box center [318, 60] width 46 height 6
click at [357, 60] on p "Email: support@betternaps.commailto: Phone: +1 (332) 267-7847 Company Name: Bet…" at bounding box center [311, 70] width 204 height 27
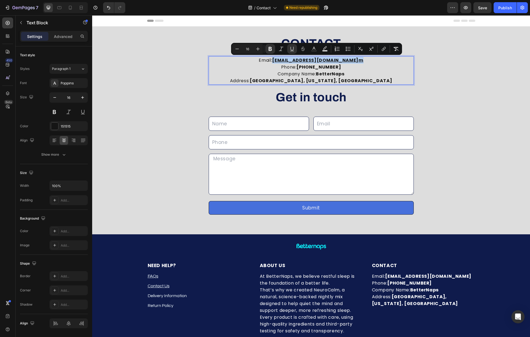
drag, startPoint x: 286, startPoint y: 60, endPoint x: 351, endPoint y: 62, distance: 65.1
click at [351, 62] on p "Email: support@betternaps.co m Phone: +1 (332) 267-7847 Company Name: BetterNap…" at bounding box center [311, 70] width 204 height 27
click at [387, 47] on button "link" at bounding box center [384, 49] width 10 height 10
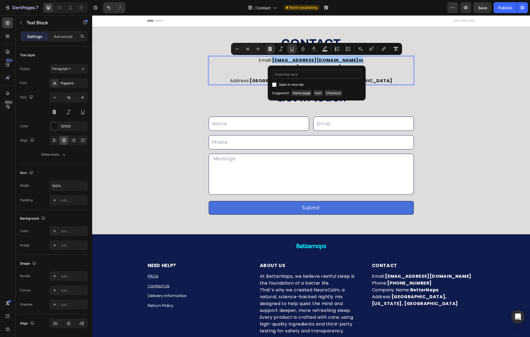
click at [314, 76] on input "Editor contextual toolbar" at bounding box center [316, 74] width 89 height 9
type input "mailto: support@betternaps.com"
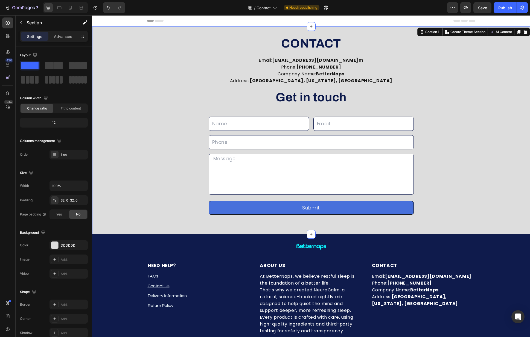
click at [436, 92] on div "⁠⁠⁠⁠⁠⁠⁠ CONTACT Heading Email: support@betternaps.co m Phone: +1 (332) 267-7847…" at bounding box center [311, 130] width 438 height 191
click at [510, 7] on div "Publish" at bounding box center [505, 8] width 14 height 6
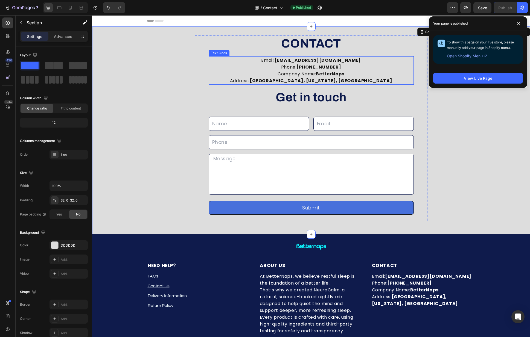
click at [350, 79] on strong "Sheridan, Wyoming, United States" at bounding box center [321, 81] width 142 height 6
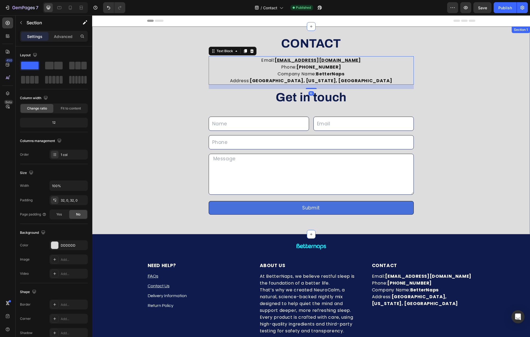
click at [442, 95] on div "⁠⁠⁠⁠⁠⁠⁠ CONTACT Heading Email: support@betternaps.com Phone: +1 (332) 267-7847 …" at bounding box center [311, 130] width 438 height 191
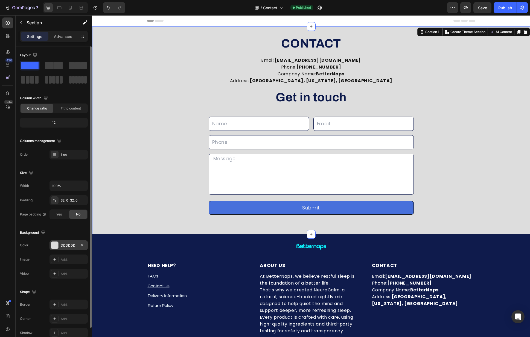
click at [52, 247] on div at bounding box center [54, 245] width 7 height 7
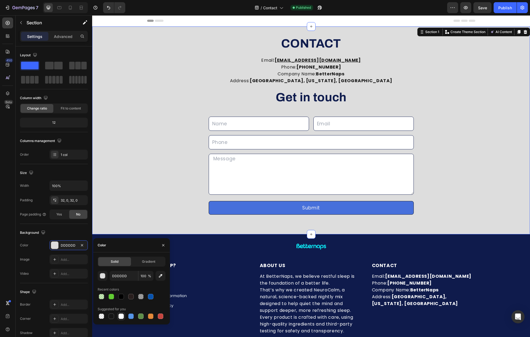
click at [122, 320] on div at bounding box center [121, 317] width 8 height 8
type input "FFFFFF"
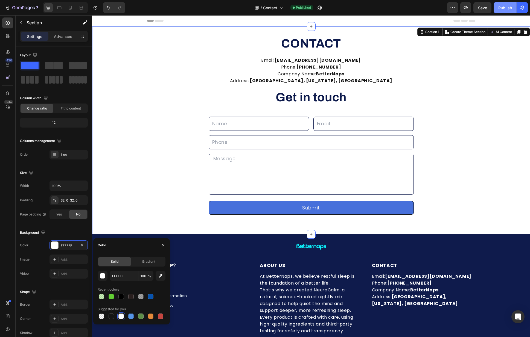
click at [511, 5] on div "Publish" at bounding box center [505, 8] width 14 height 6
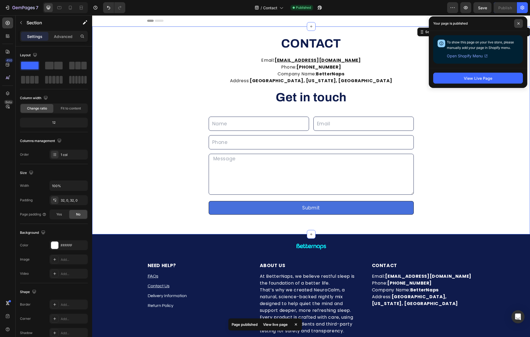
click at [519, 23] on icon at bounding box center [518, 23] width 2 height 2
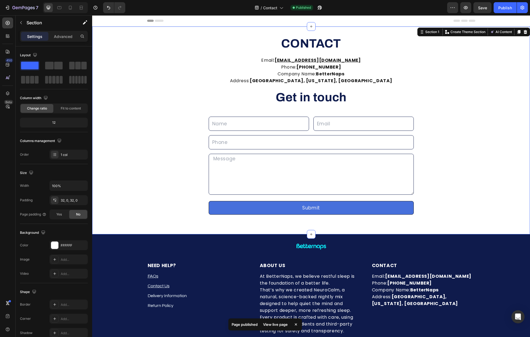
click at [460, 98] on div "⁠⁠⁠⁠⁠⁠⁠ CONTACT Heading Email: support@betternaps.com Phone: +1 (332) 267-7847 …" at bounding box center [311, 130] width 438 height 191
click at [60, 6] on icon at bounding box center [59, 7] width 5 height 5
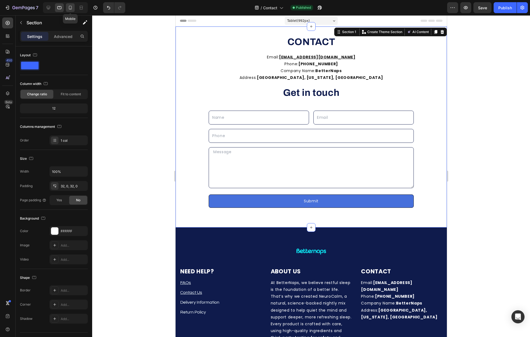
click at [71, 7] on icon at bounding box center [70, 7] width 5 height 5
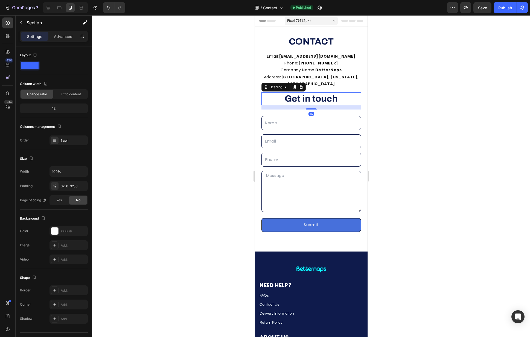
drag, startPoint x: 316, startPoint y: 92, endPoint x: 317, endPoint y: 100, distance: 7.4
click at [316, 94] on strong "Get in touch" at bounding box center [310, 99] width 53 height 10
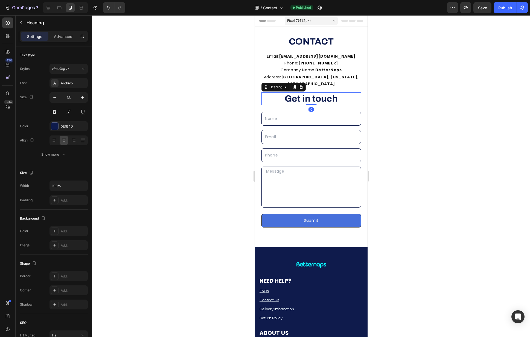
drag, startPoint x: 312, startPoint y: 101, endPoint x: 312, endPoint y: 96, distance: 5.5
click at [312, 96] on div "Get in touch Heading 0" at bounding box center [311, 98] width 100 height 13
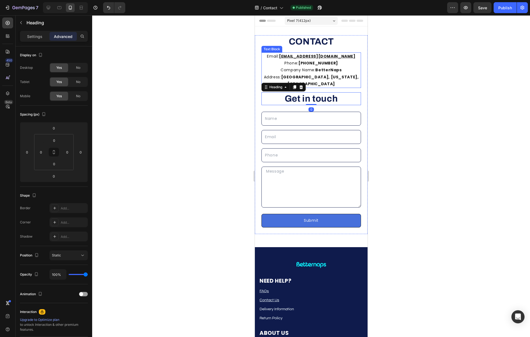
click at [336, 73] on p "Email: support@betternaps.com Phone: +1 (332) 267-7847 Company Name: BetterNaps…" at bounding box center [311, 70] width 98 height 34
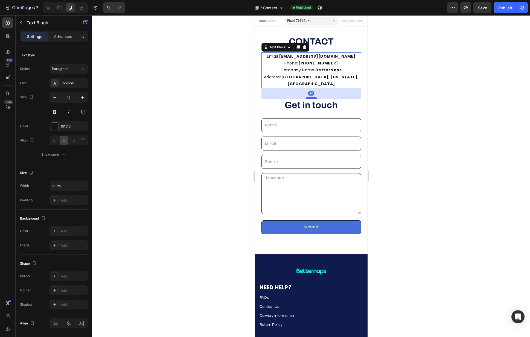
drag, startPoint x: 310, startPoint y: 85, endPoint x: 310, endPoint y: 91, distance: 6.6
click at [310, 97] on div at bounding box center [310, 98] width 11 height 2
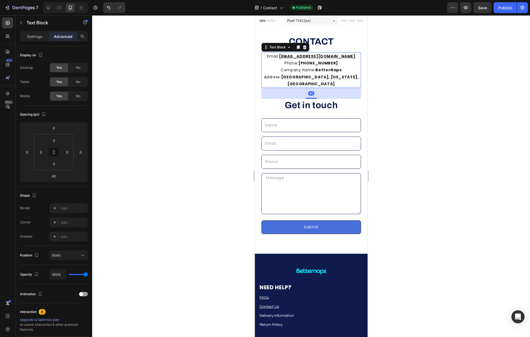
click at [429, 70] on div at bounding box center [311, 176] width 438 height 322
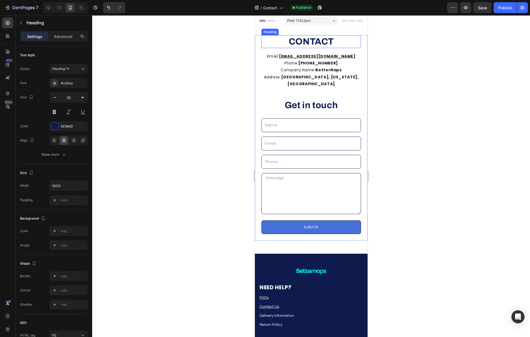
click at [336, 45] on p "⁠⁠⁠⁠⁠⁠⁠ CONTACT" at bounding box center [311, 42] width 98 height 12
click at [333, 101] on strong "Get in touch" at bounding box center [310, 105] width 53 height 10
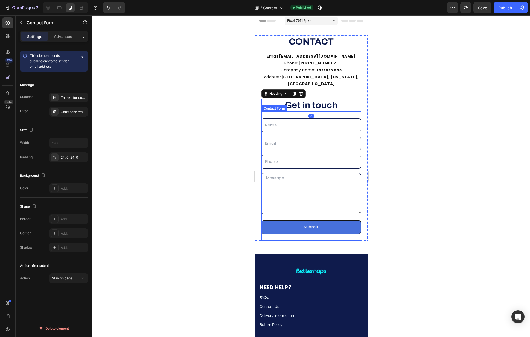
click at [335, 112] on div "Text Field Email Field Row Text Field Row Text Area Row Submit Submit Button Co…" at bounding box center [311, 176] width 100 height 129
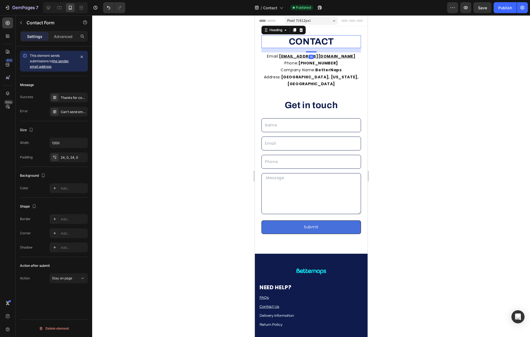
drag, startPoint x: 336, startPoint y: 45, endPoint x: 330, endPoint y: 48, distance: 6.7
click at [336, 45] on p "⁠⁠⁠⁠⁠⁠⁠ CONTACT" at bounding box center [311, 42] width 98 height 12
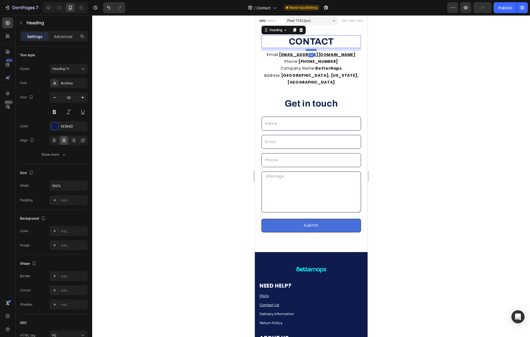
click at [312, 50] on div at bounding box center [310, 50] width 11 height 2
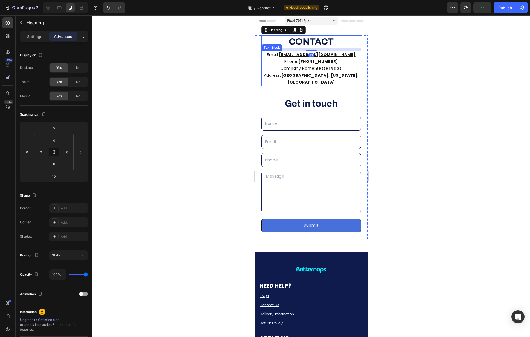
drag, startPoint x: 110, startPoint y: 40, endPoint x: 428, endPoint y: 59, distance: 318.6
click at [428, 59] on div at bounding box center [311, 176] width 438 height 322
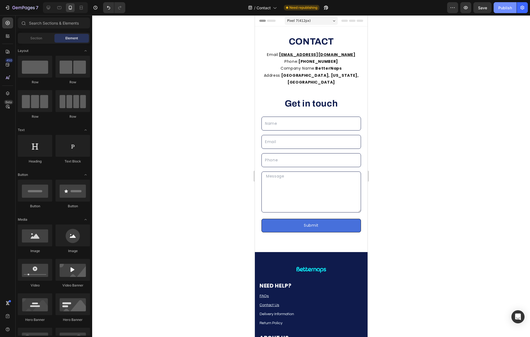
click at [500, 8] on div "Publish" at bounding box center [505, 8] width 14 height 6
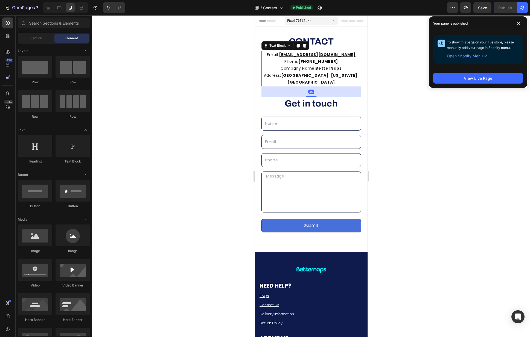
click at [332, 53] on u "support@betternaps.com" at bounding box center [317, 54] width 77 height 5
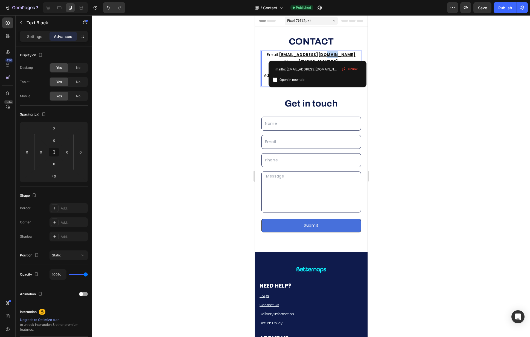
drag, startPoint x: 343, startPoint y: 55, endPoint x: 332, endPoint y: 54, distance: 10.9
click at [332, 54] on p "Email: support@betternaps.com Phone: +1 (332) 267-7847 Company Name: BetterNaps…" at bounding box center [311, 68] width 98 height 34
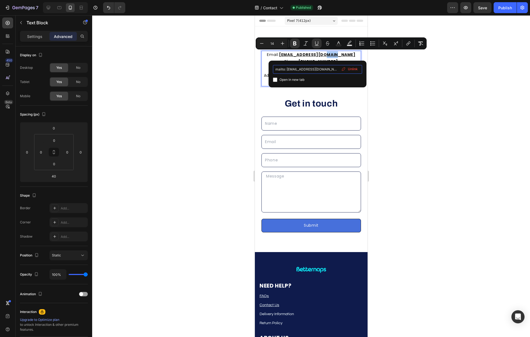
click at [314, 68] on input "mailto: support@betternaps.com" at bounding box center [317, 69] width 89 height 9
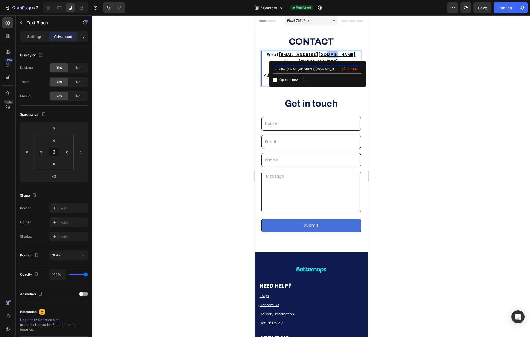
click at [314, 68] on input "mailto: support@betternaps.com" at bounding box center [317, 69] width 89 height 9
click at [400, 36] on div at bounding box center [311, 176] width 438 height 322
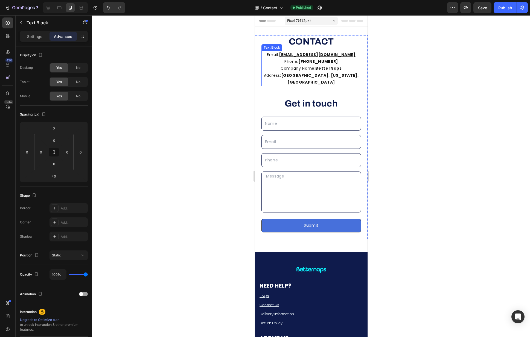
click at [345, 68] on p "Email: support@betternaps.com Phone: +1 (332) 267-7847 Company Name: BetterNaps…" at bounding box center [311, 68] width 98 height 34
click at [509, 7] on div "Publish" at bounding box center [505, 8] width 14 height 6
